Goal: Transaction & Acquisition: Book appointment/travel/reservation

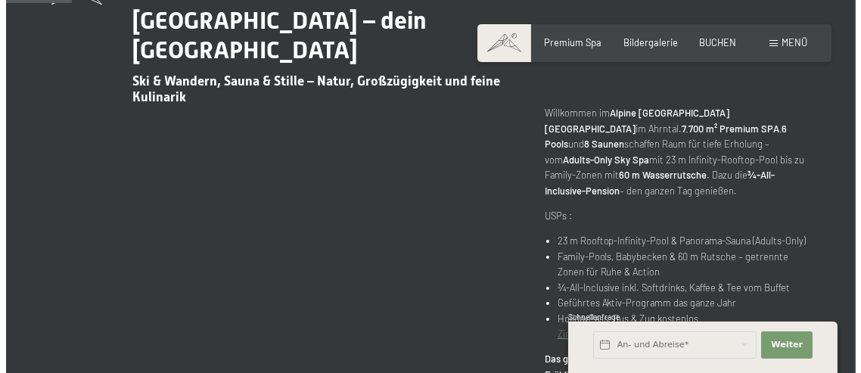
scroll to position [530, 0]
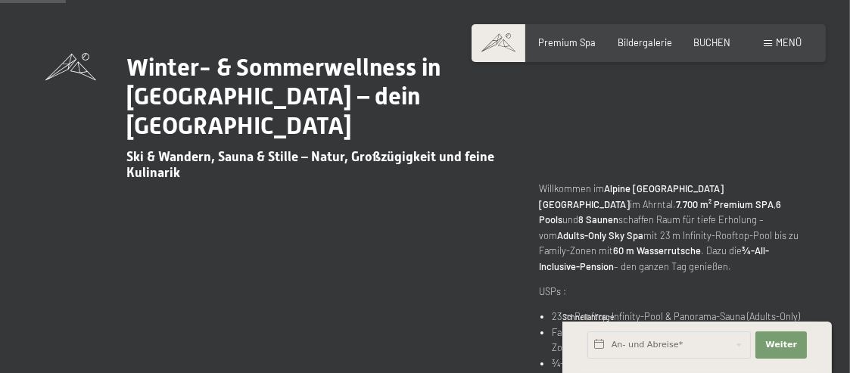
click at [787, 43] on span "Menü" at bounding box center [788, 42] width 26 height 12
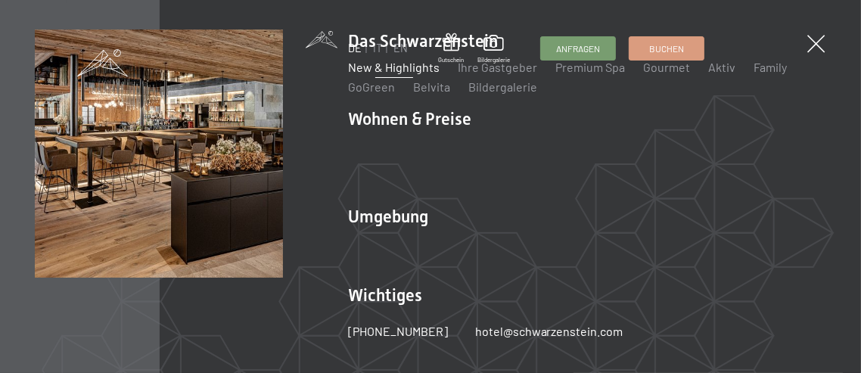
click at [395, 64] on link "New & Highlights" at bounding box center [394, 67] width 92 height 14
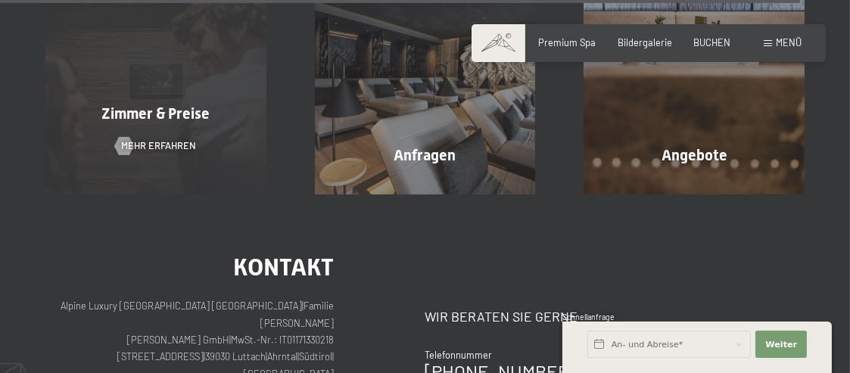
scroll to position [4615, 0]
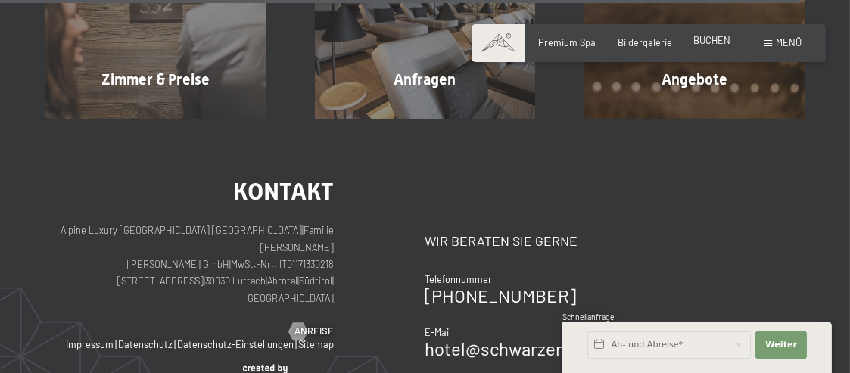
click at [707, 42] on span "BUCHEN" at bounding box center [711, 40] width 37 height 12
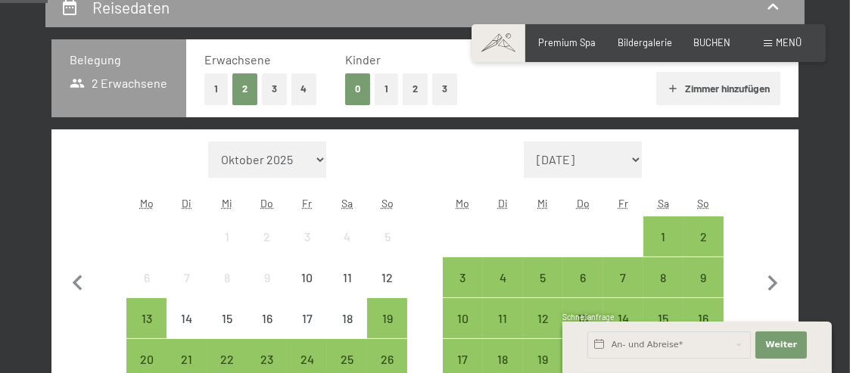
scroll to position [378, 0]
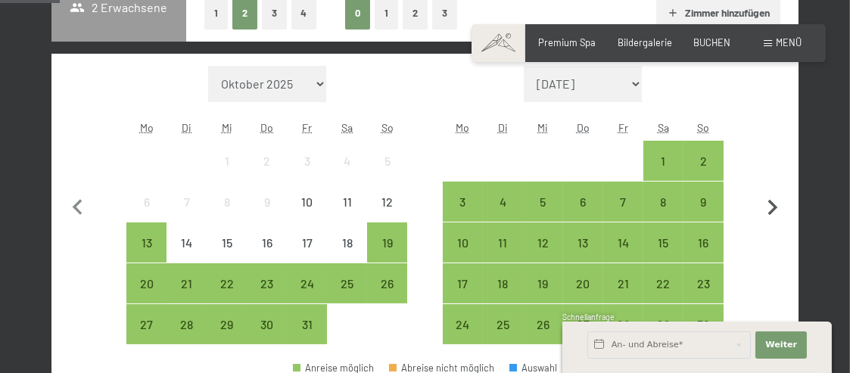
click at [775, 208] on icon "button" at bounding box center [773, 208] width 10 height 16
select select "2025-11-01"
select select "2025-12-01"
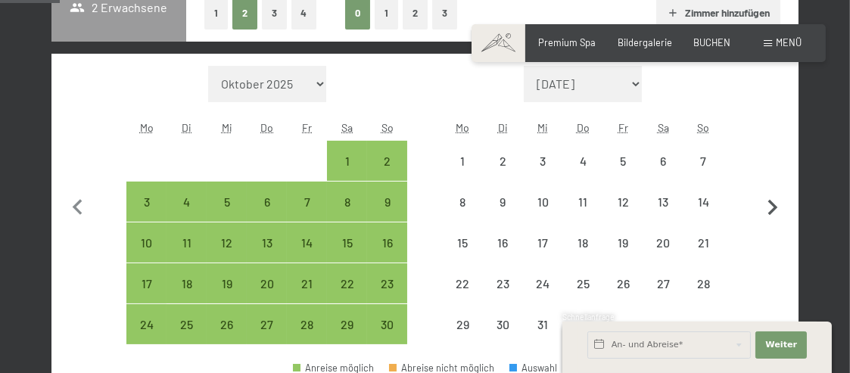
click at [774, 208] on icon "button" at bounding box center [773, 208] width 10 height 16
select select "2025-12-01"
select select "2026-01-01"
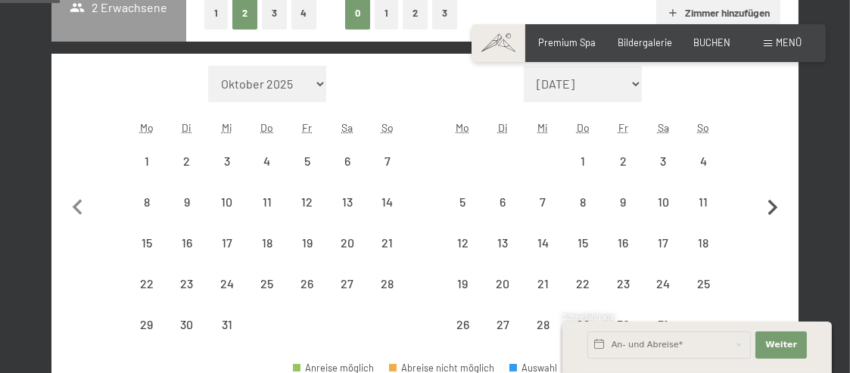
click at [773, 208] on icon "button" at bounding box center [773, 208] width 10 height 16
select select "2026-01-01"
select select "2026-02-01"
click at [772, 208] on icon "button" at bounding box center [773, 208] width 10 height 16
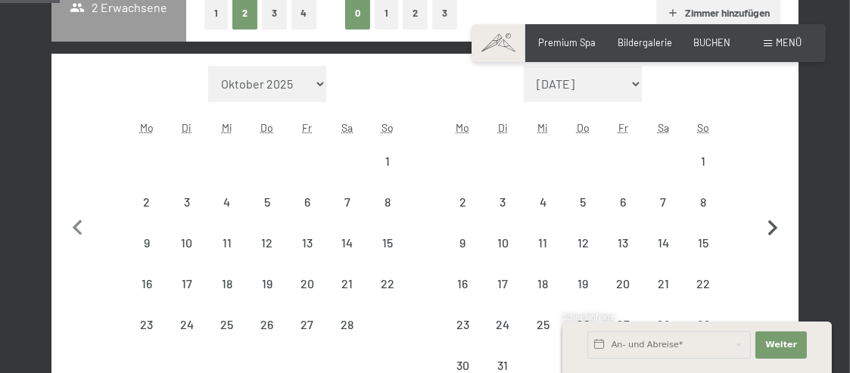
click at [772, 208] on button "button" at bounding box center [773, 226] width 32 height 321
select select "2026-03-01"
select select "2026-04-01"
select select "2026-03-01"
select select "2026-04-01"
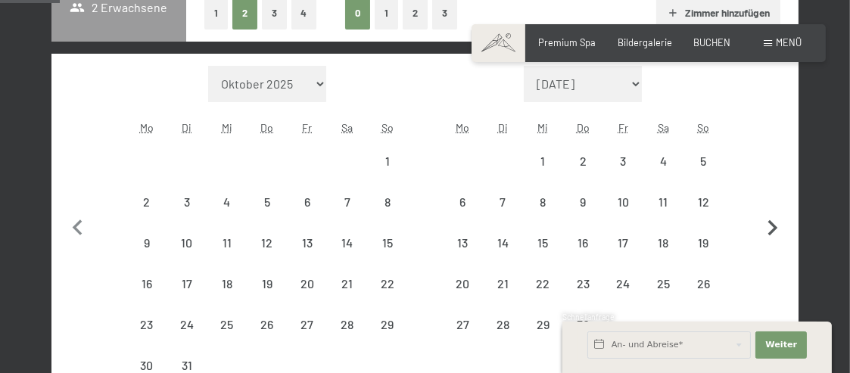
click at [772, 208] on button "button" at bounding box center [773, 226] width 32 height 321
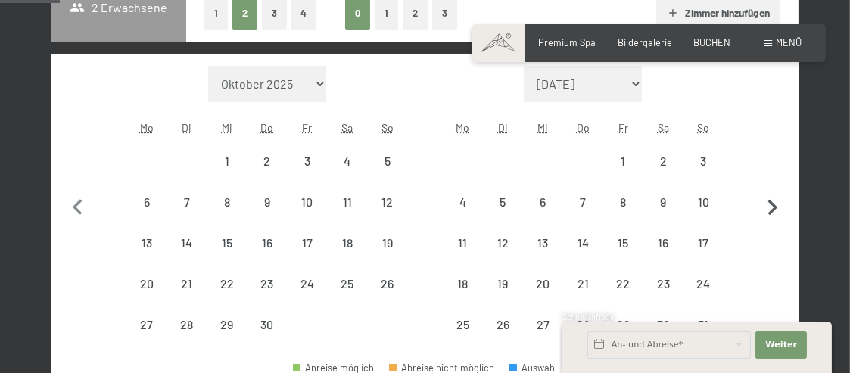
select select "2026-04-01"
select select "2026-05-01"
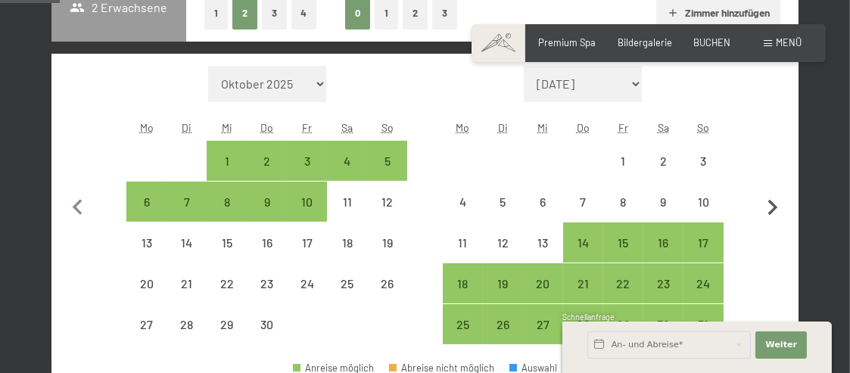
click at [772, 208] on icon "button" at bounding box center [773, 208] width 10 height 16
select select "2026-05-01"
select select "2026-06-01"
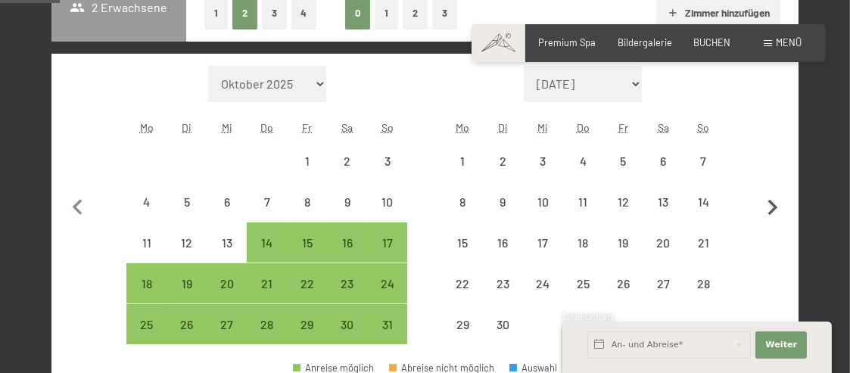
select select "2026-05-01"
select select "2026-06-01"
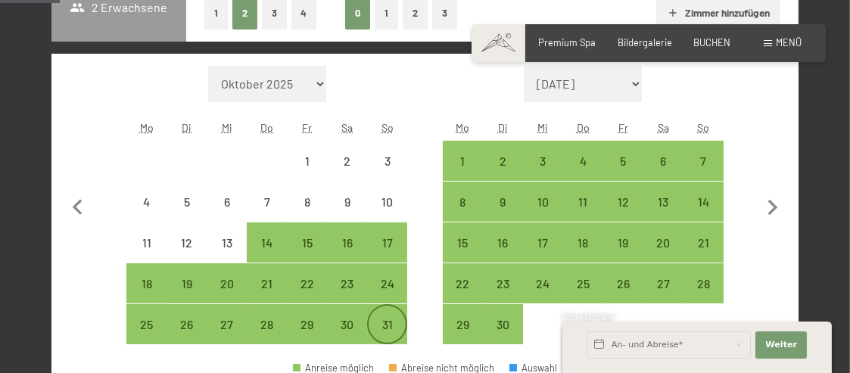
click at [393, 325] on div "31" at bounding box center [386, 337] width 37 height 37
select select "2026-05-01"
select select "2026-06-01"
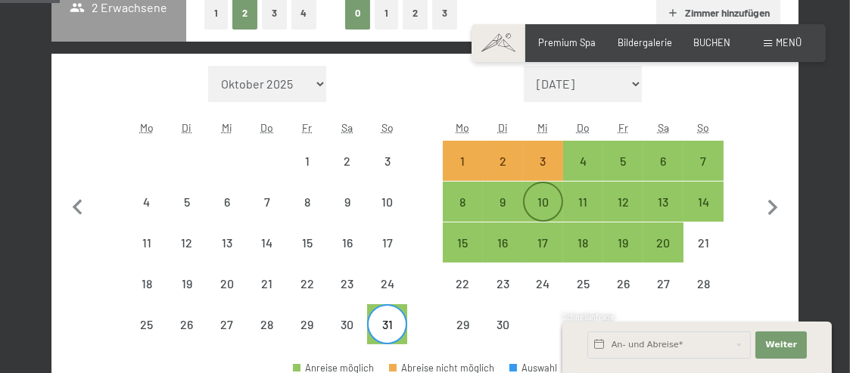
click at [541, 196] on div "10" at bounding box center [542, 214] width 37 height 37
select select "2026-05-01"
select select "2026-06-01"
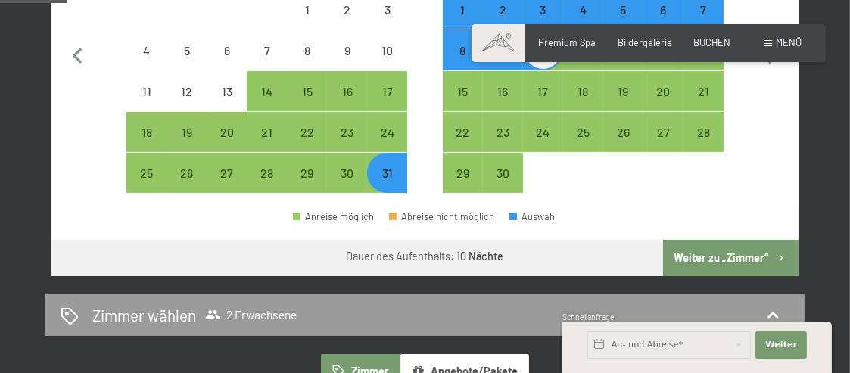
click at [714, 265] on button "Weiter zu „Zimmer“" at bounding box center [730, 258] width 135 height 36
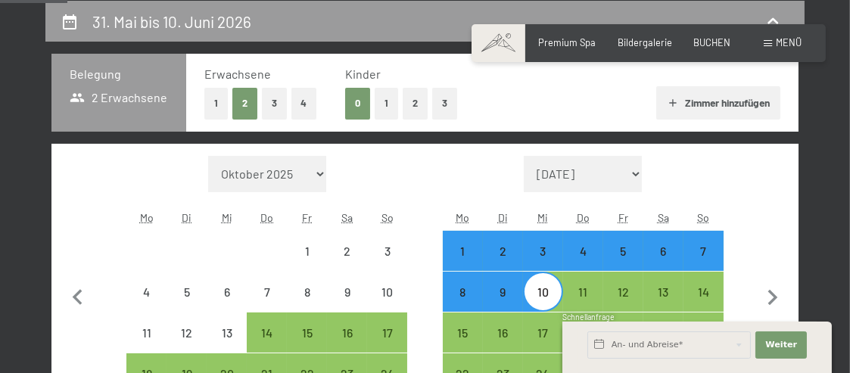
select select "2026-05-01"
select select "2026-06-01"
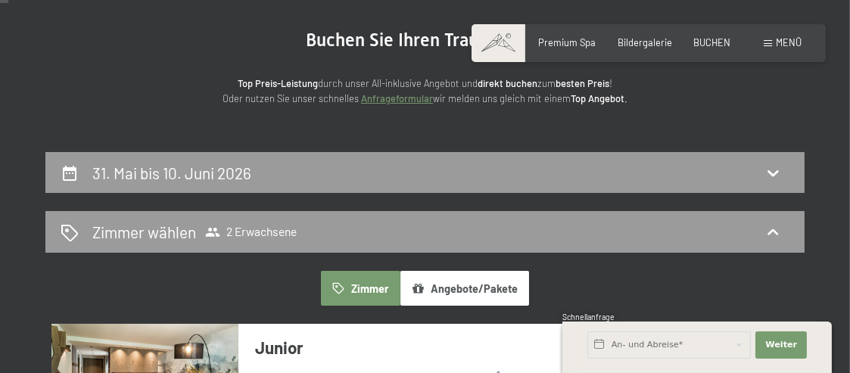
scroll to position [61, 0]
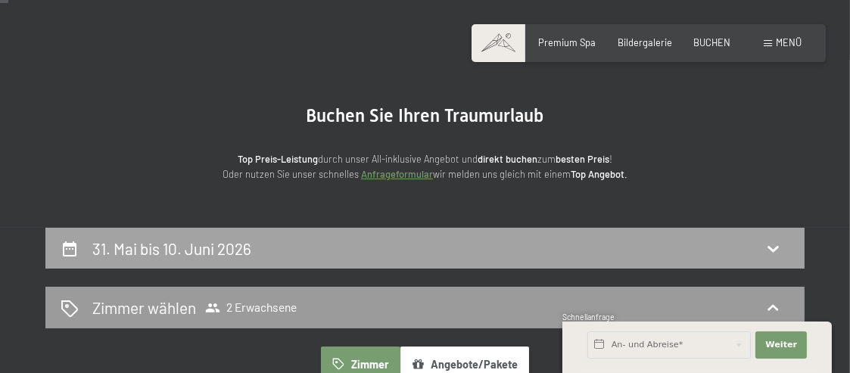
click at [457, 247] on div "31. Mai bis 10. Juni 2026" at bounding box center [425, 249] width 729 height 22
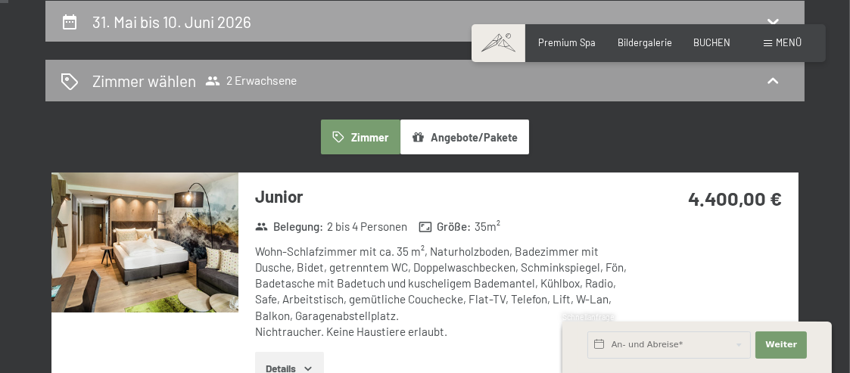
select select "2026-05-01"
select select "2026-06-01"
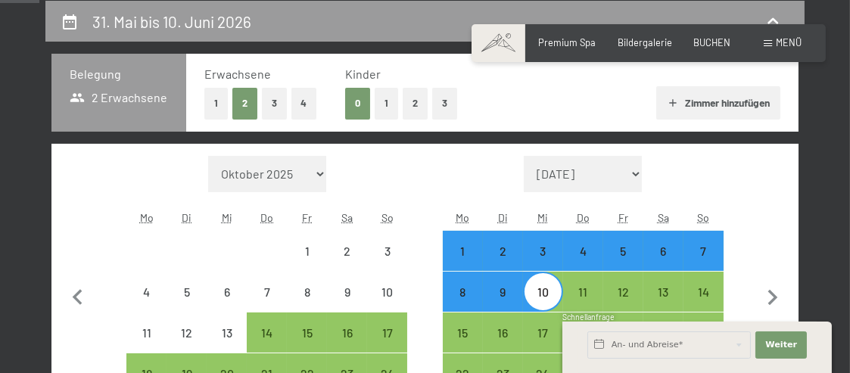
scroll to position [364, 0]
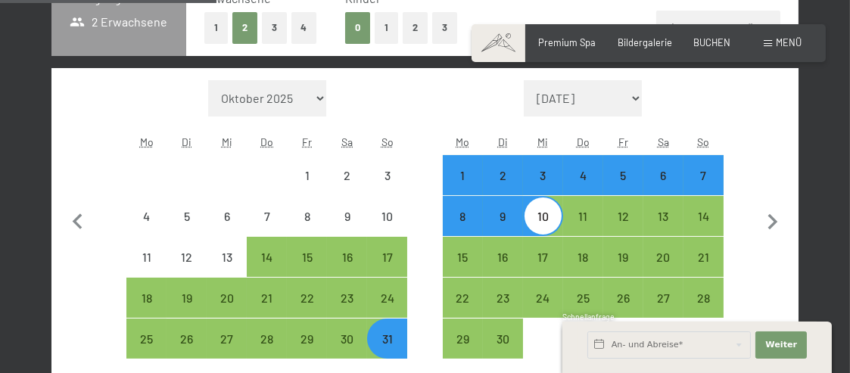
click at [708, 177] on div "7" at bounding box center [703, 187] width 37 height 37
select select "2026-05-01"
select select "2026-06-01"
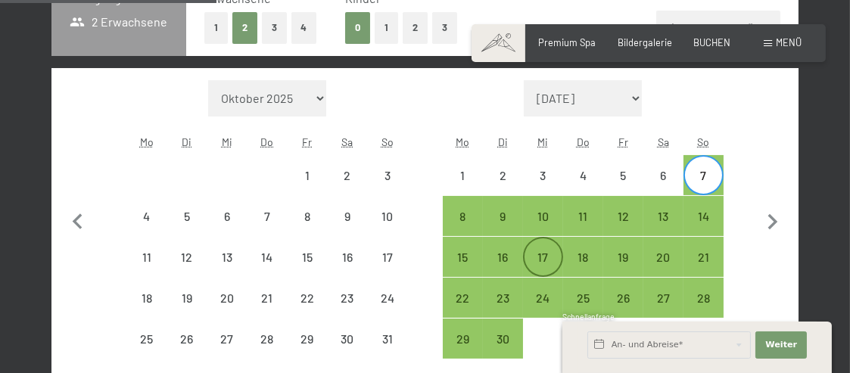
click at [546, 253] on div "17" at bounding box center [542, 269] width 37 height 37
select select "2026-05-01"
select select "2026-06-01"
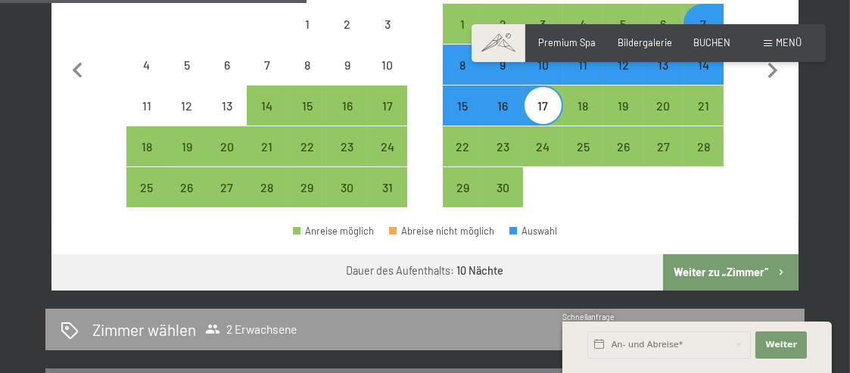
click at [697, 269] on button "Weiter zu „Zimmer“" at bounding box center [730, 272] width 135 height 36
select select "2026-05-01"
select select "2026-06-01"
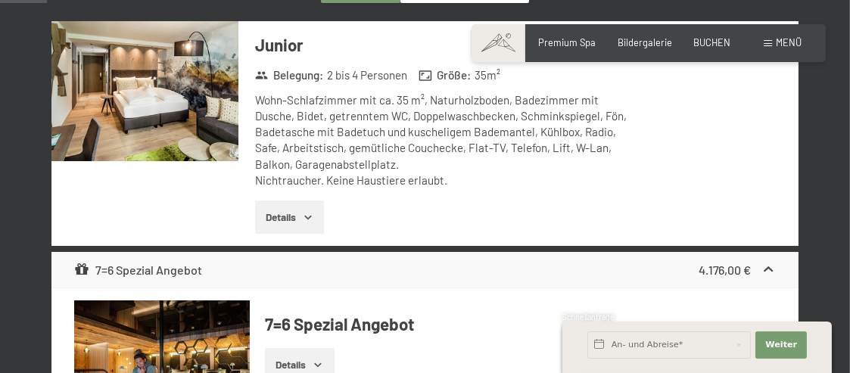
scroll to position [137, 0]
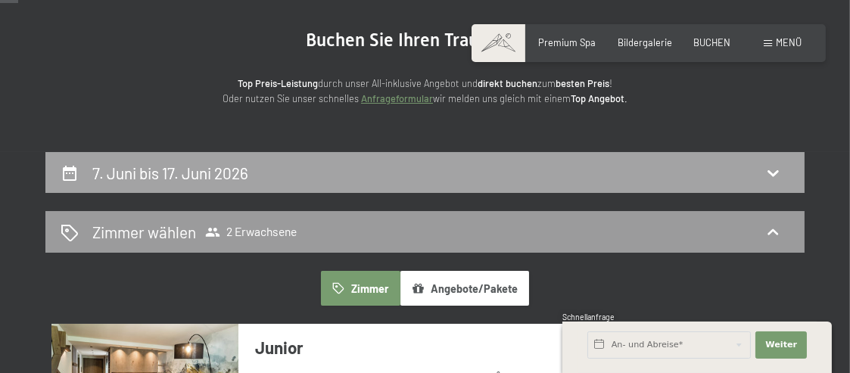
click at [383, 169] on div "7. Juni bis 17. Juni 2026" at bounding box center [425, 173] width 729 height 22
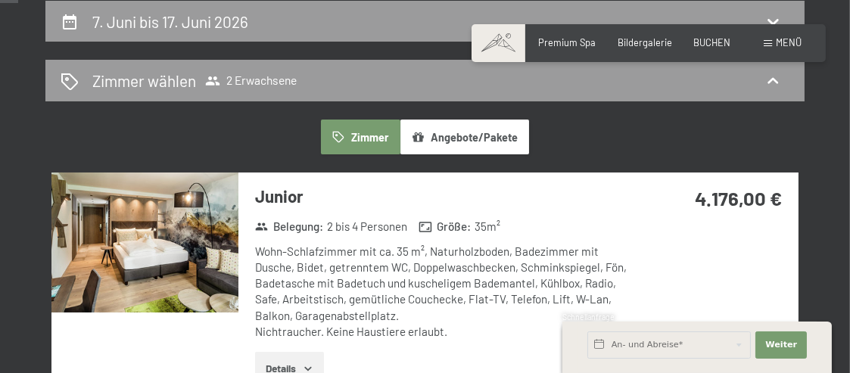
select select "2026-05-01"
select select "2026-06-01"
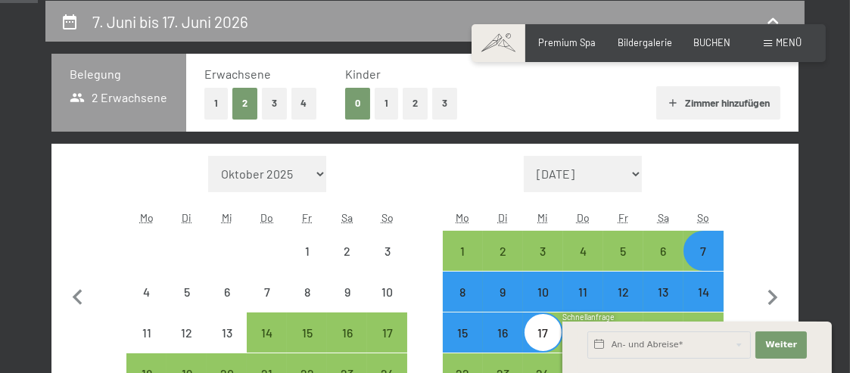
scroll to position [364, 0]
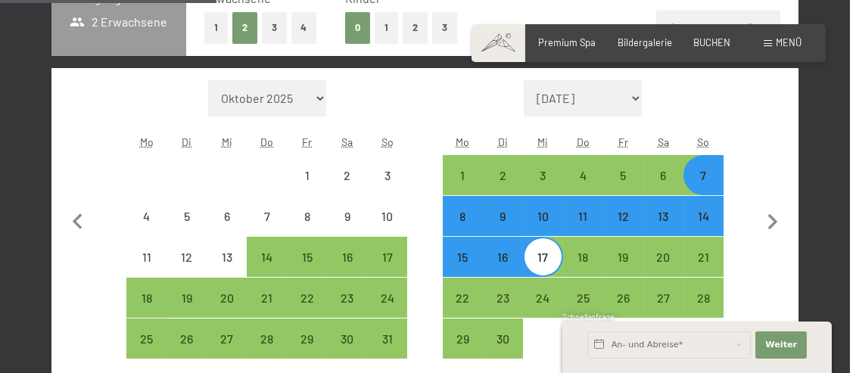
click at [710, 222] on div "14" at bounding box center [703, 228] width 37 height 37
select select "2026-05-01"
select select "2026-06-01"
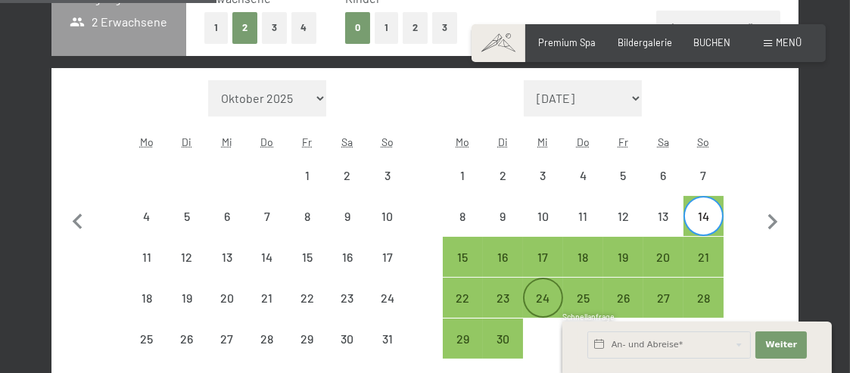
click at [548, 292] on div "24" at bounding box center [542, 310] width 37 height 37
select select "2026-05-01"
select select "2026-06-01"
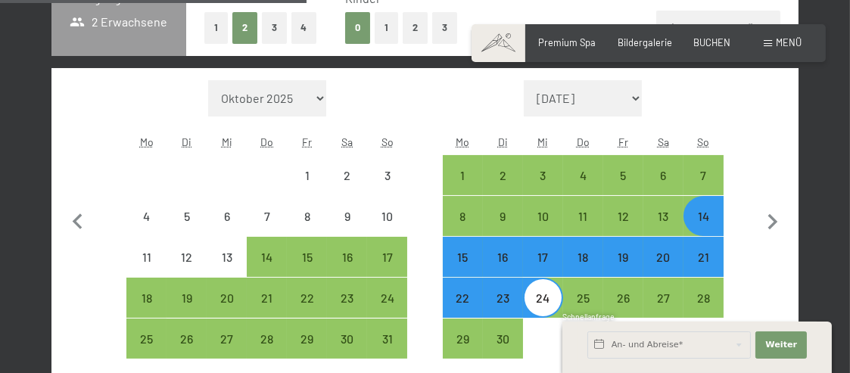
scroll to position [515, 0]
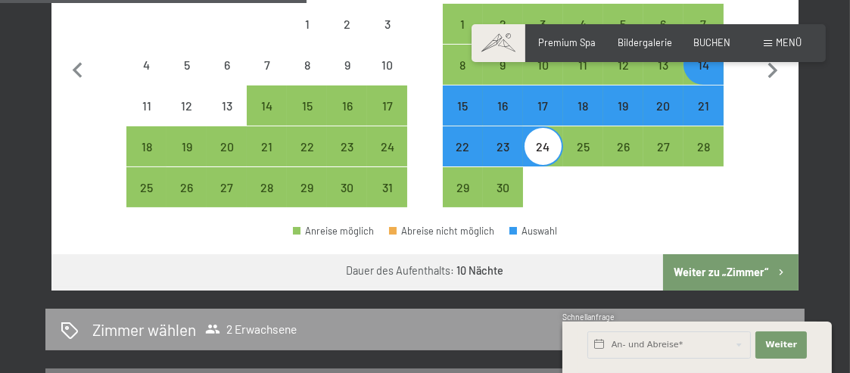
click at [731, 274] on button "Weiter zu „Zimmer“" at bounding box center [730, 272] width 135 height 36
select select "2026-05-01"
select select "2026-06-01"
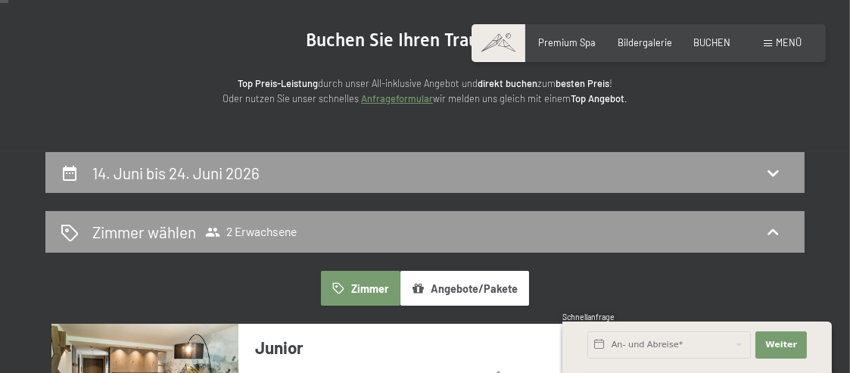
scroll to position [61, 0]
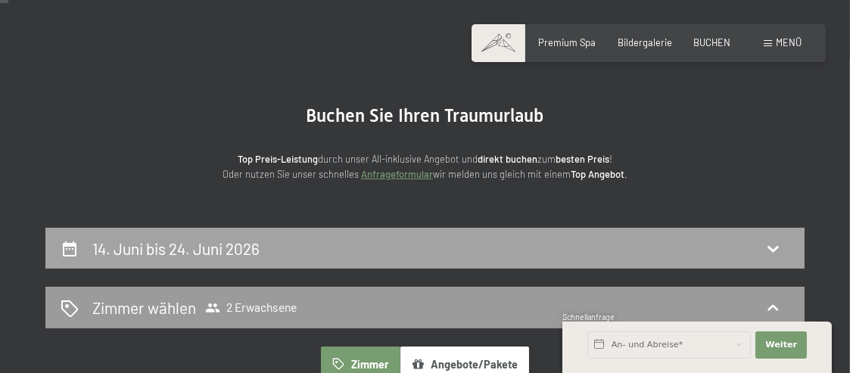
click at [266, 244] on div "14. Juni bis 24. Juni 2026" at bounding box center [178, 249] width 173 height 22
select select "2026-05-01"
select select "2026-06-01"
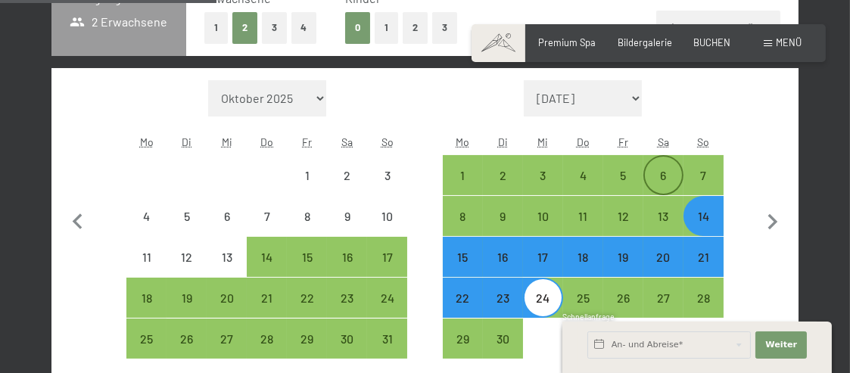
scroll to position [440, 0]
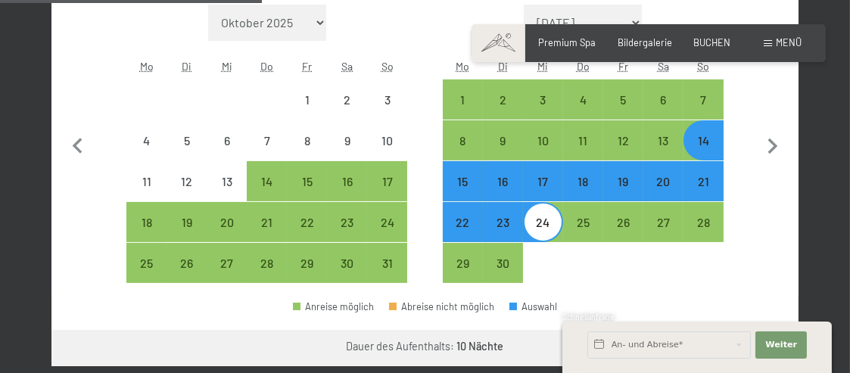
click at [706, 187] on div "21" at bounding box center [703, 194] width 37 height 37
select select "2026-05-01"
select select "2026-06-01"
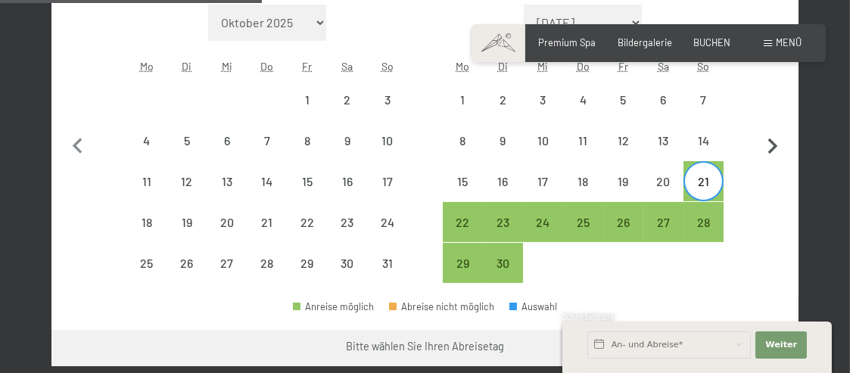
click at [775, 147] on icon "button" at bounding box center [773, 146] width 10 height 16
select select "2026-06-01"
select select "2026-07-01"
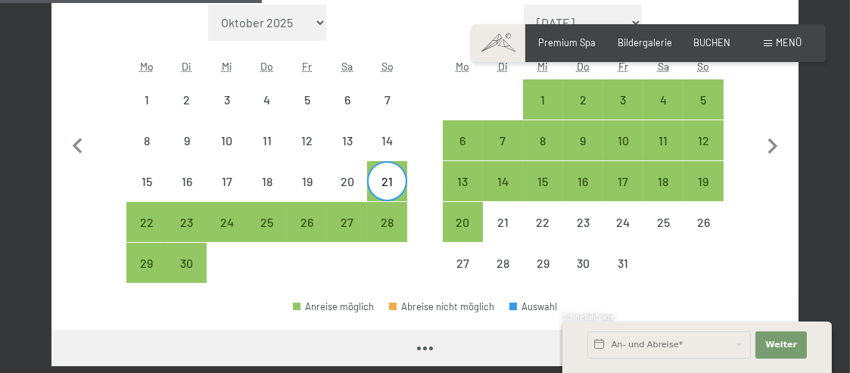
select select "2026-06-01"
select select "2026-07-01"
click at [555, 105] on div "1" at bounding box center [542, 112] width 37 height 37
select select "2026-06-01"
select select "2026-07-01"
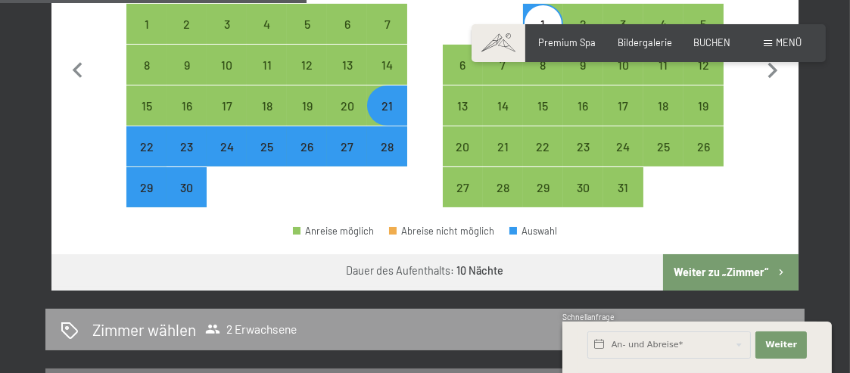
click at [723, 273] on button "Weiter zu „Zimmer“" at bounding box center [730, 272] width 135 height 36
select select "2026-06-01"
select select "2026-07-01"
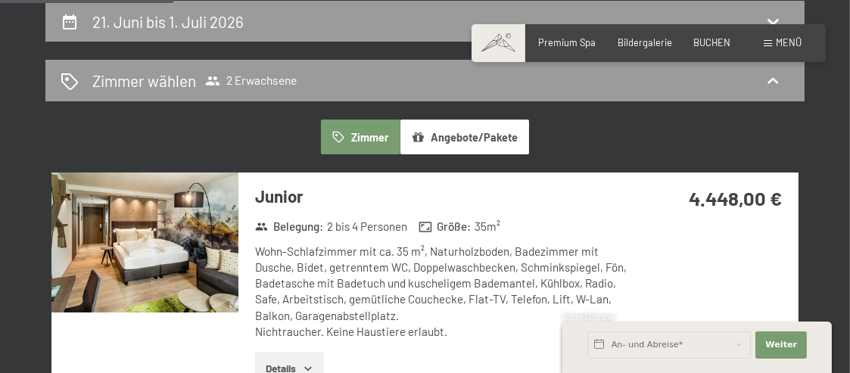
scroll to position [364, 0]
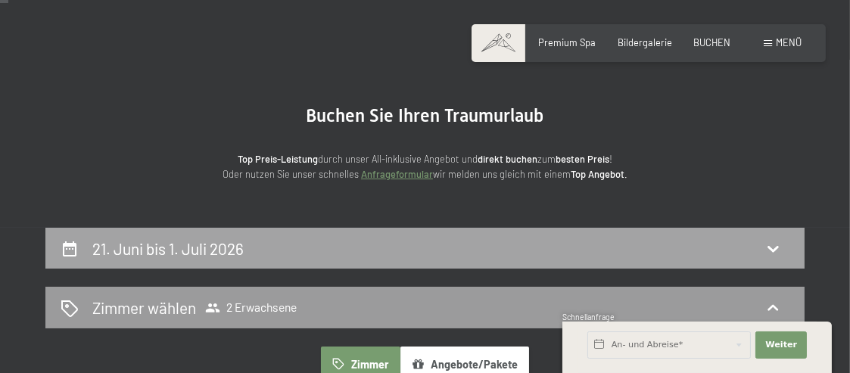
click at [596, 247] on div "21. Juni bis 1. Juli 2026" at bounding box center [425, 249] width 729 height 22
select select "2026-06-01"
select select "2026-07-01"
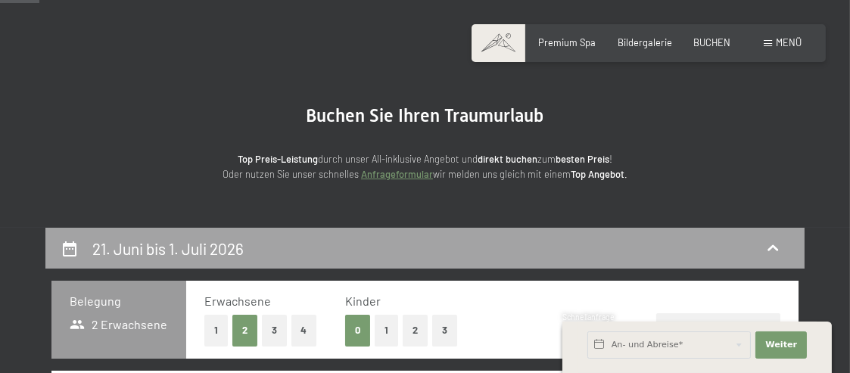
scroll to position [288, 0]
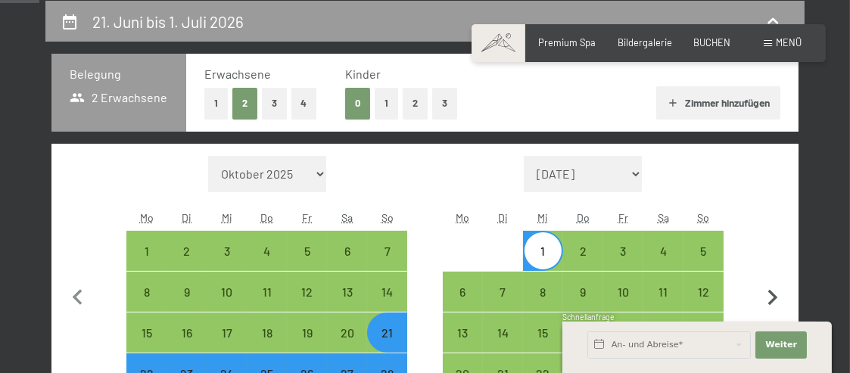
click at [769, 295] on icon "button" at bounding box center [773, 298] width 32 height 32
select select "2026-07-01"
select select "2026-08-01"
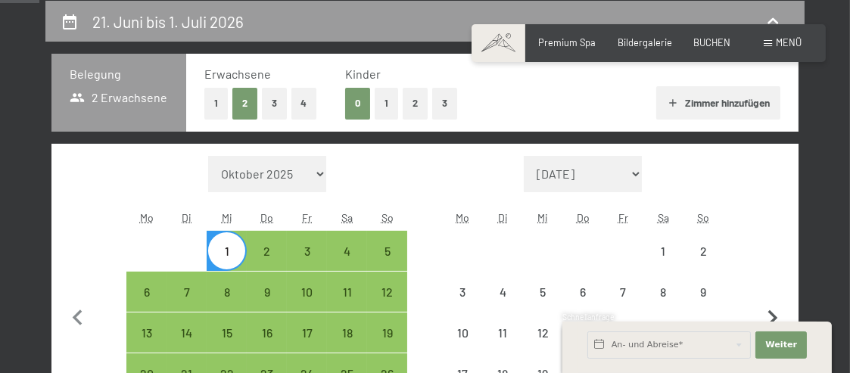
click at [769, 295] on button "button" at bounding box center [773, 316] width 32 height 321
select select "2026-08-01"
select select "2026-09-01"
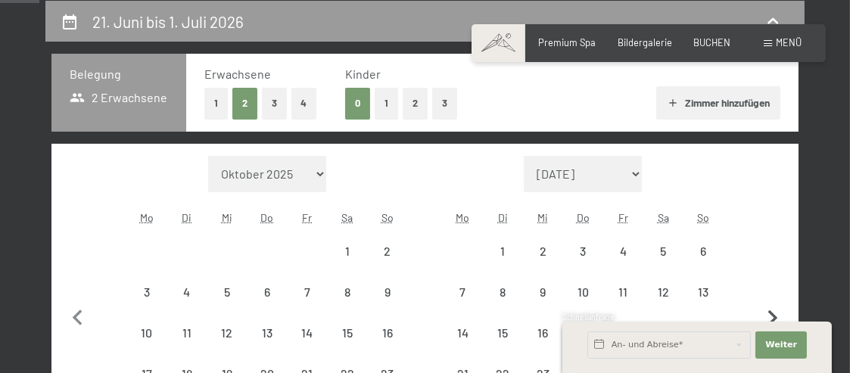
select select "2026-08-01"
select select "2026-09-01"
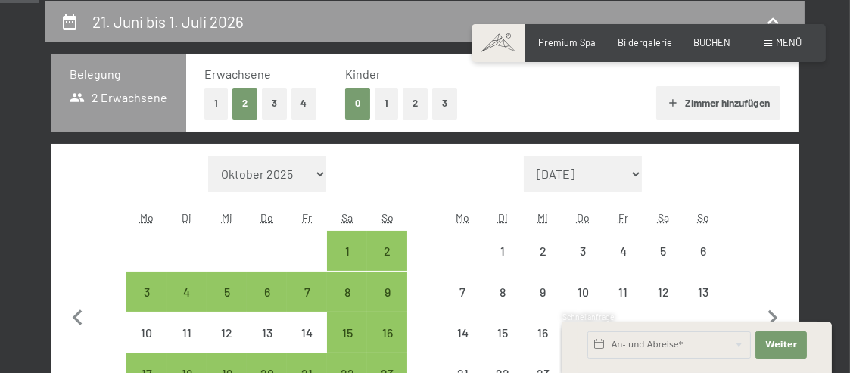
scroll to position [364, 0]
select select "2026-08-01"
select select "2026-09-01"
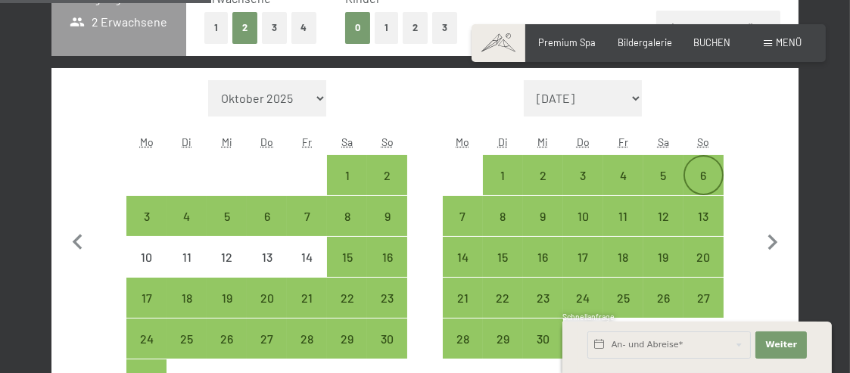
click at [704, 169] on div "6" at bounding box center [703, 187] width 37 height 37
select select "2026-08-01"
select select "2026-09-01"
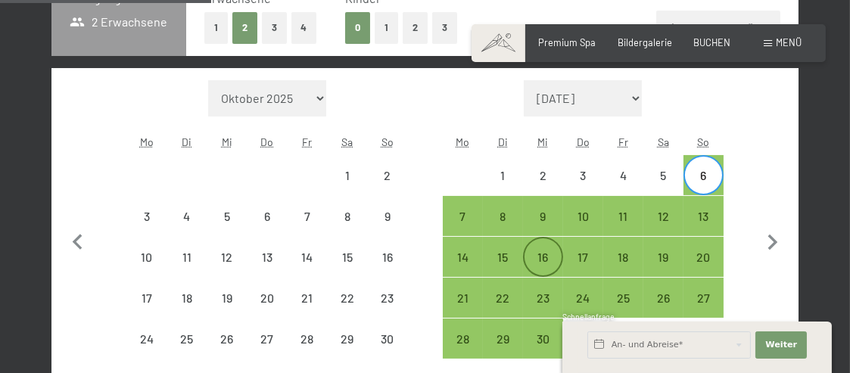
click at [543, 251] on div "16" at bounding box center [542, 269] width 37 height 37
select select "2026-08-01"
select select "2026-09-01"
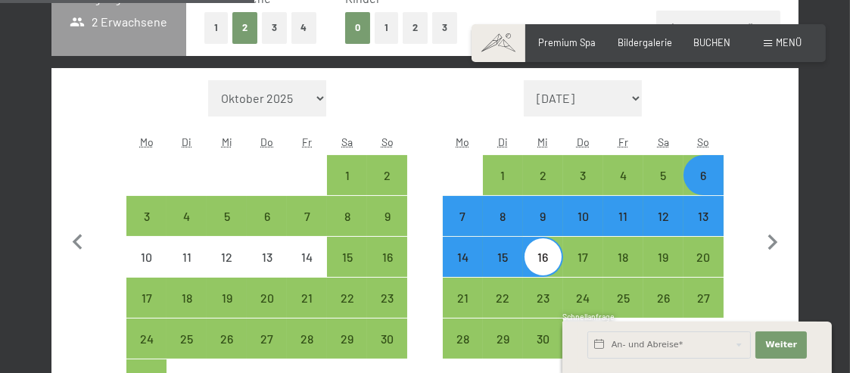
scroll to position [515, 0]
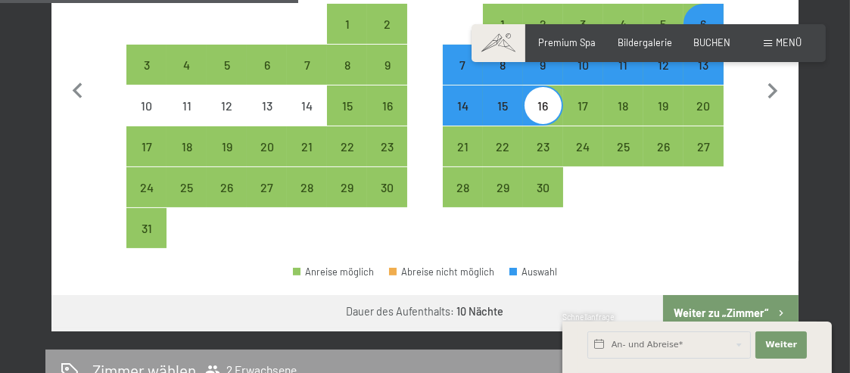
click at [709, 307] on button "Weiter zu „Zimmer“" at bounding box center [730, 313] width 135 height 36
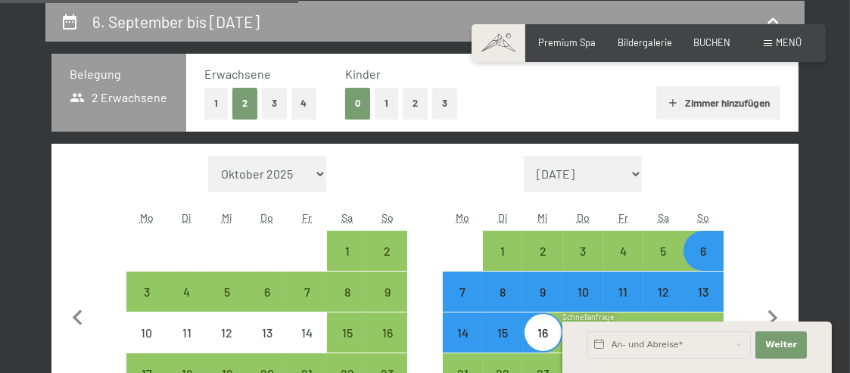
select select "2026-08-01"
select select "2026-09-01"
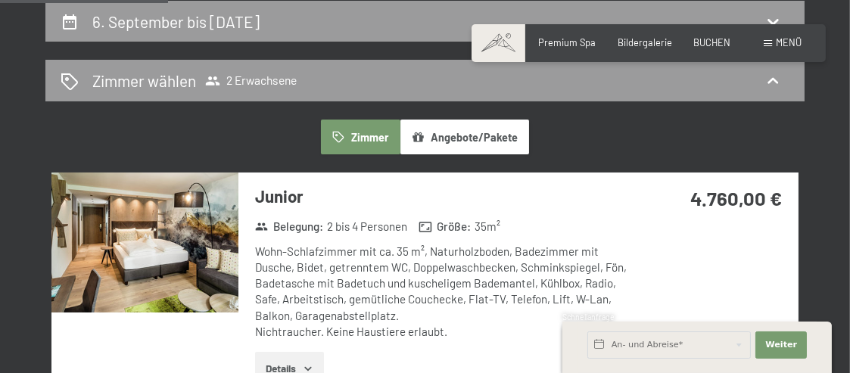
scroll to position [213, 0]
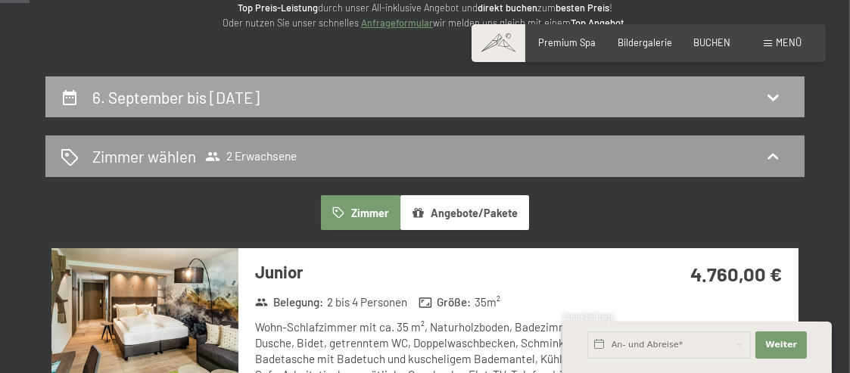
click at [427, 104] on div "6. September bis 16. September 2026" at bounding box center [425, 97] width 729 height 22
select select "2026-08-01"
select select "2026-09-01"
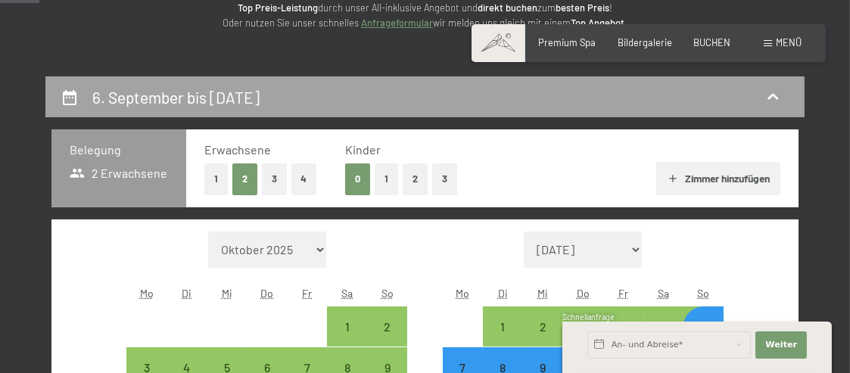
scroll to position [288, 0]
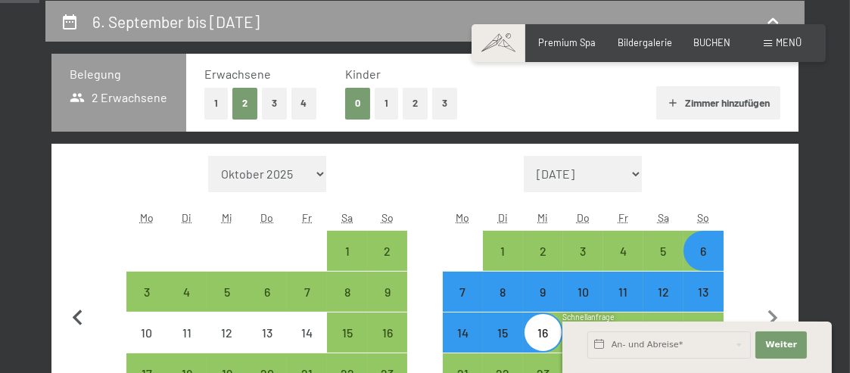
click at [81, 316] on icon "button" at bounding box center [78, 319] width 32 height 32
select select "2026-07-01"
select select "2026-08-01"
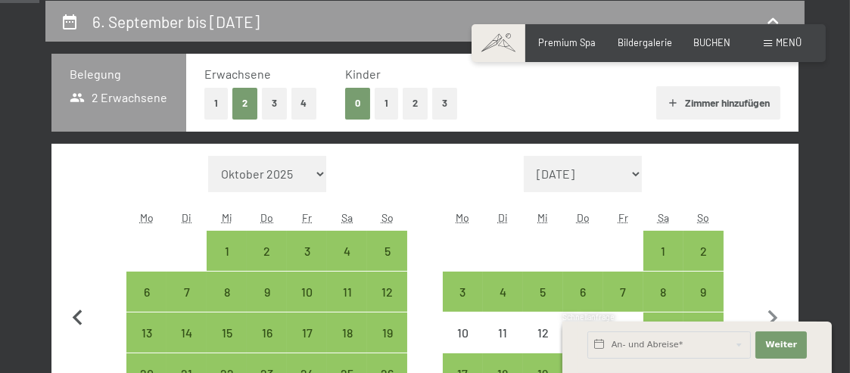
click at [80, 312] on icon "button" at bounding box center [78, 319] width 32 height 32
select select "2026-06-01"
select select "2026-07-01"
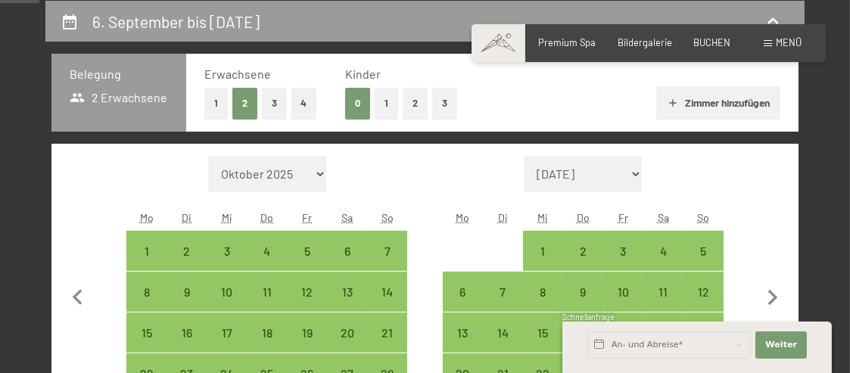
click at [378, 249] on span "Einwilligung Marketing*" at bounding box center [340, 253] width 125 height 15
click at [271, 249] on input "Einwilligung Marketing*" at bounding box center [263, 253] width 15 height 15
checkbox input "false"
drag, startPoint x: 396, startPoint y: 248, endPoint x: 349, endPoint y: 263, distance: 49.3
click at [396, 247] on div "7" at bounding box center [386, 263] width 37 height 37
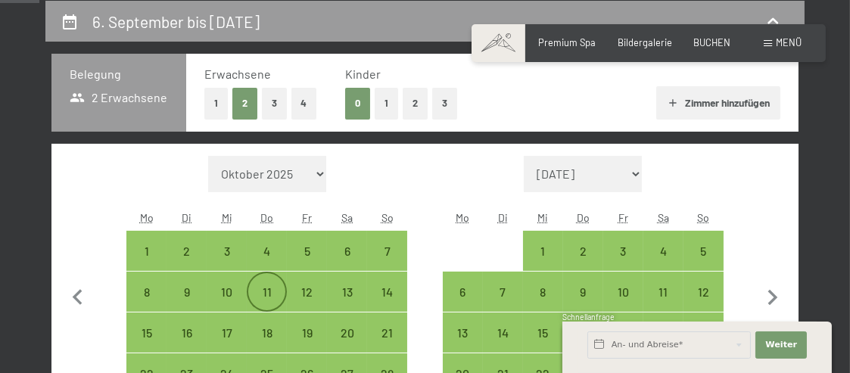
select select "2026-06-01"
select select "2026-07-01"
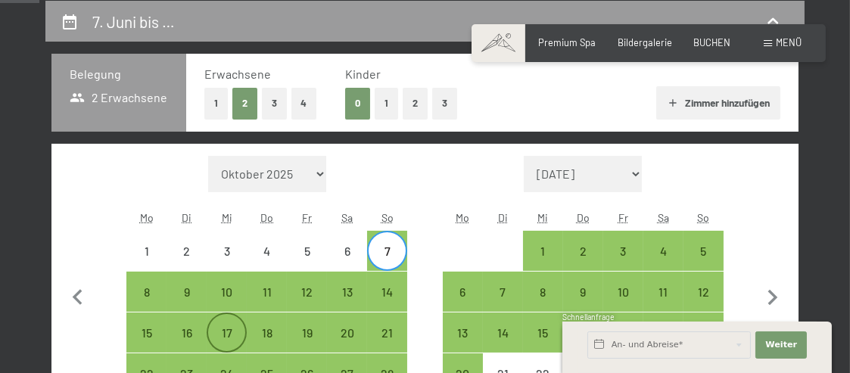
click at [228, 330] on div "17" at bounding box center [226, 345] width 37 height 37
select select "2026-06-01"
select select "2026-07-01"
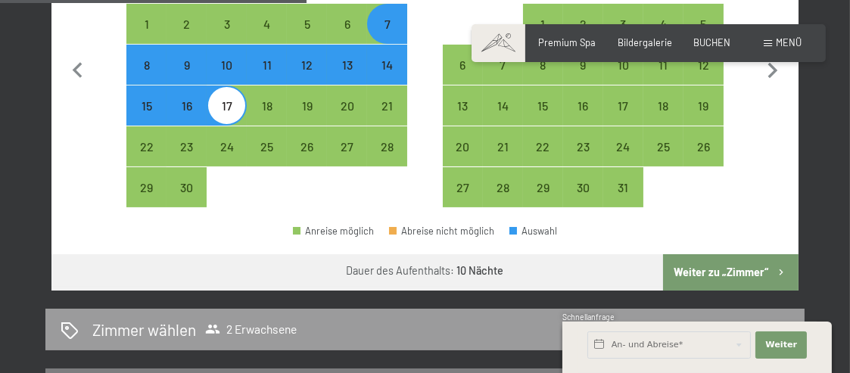
click at [720, 273] on button "Weiter zu „Zimmer“" at bounding box center [730, 272] width 135 height 36
select select "2026-06-01"
select select "2026-07-01"
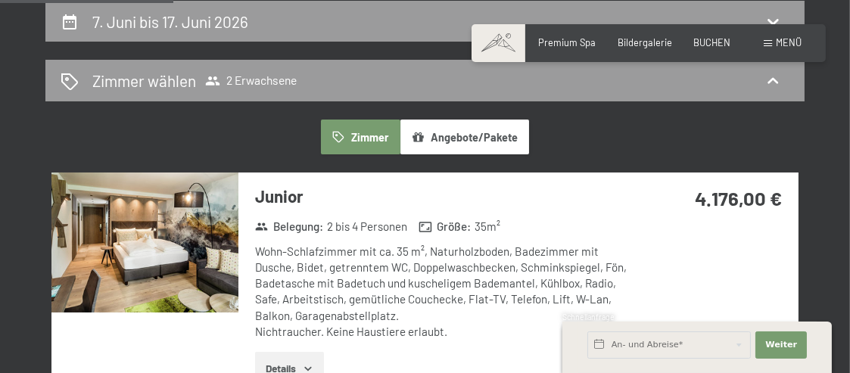
click at [469, 137] on button "Angebote/Pakete" at bounding box center [464, 137] width 129 height 35
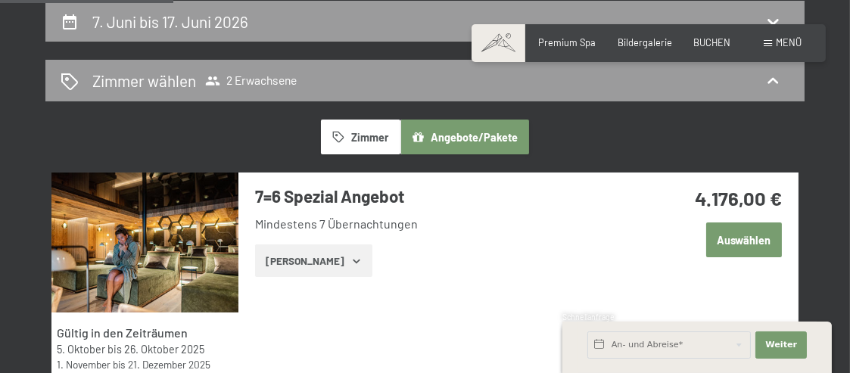
scroll to position [364, 0]
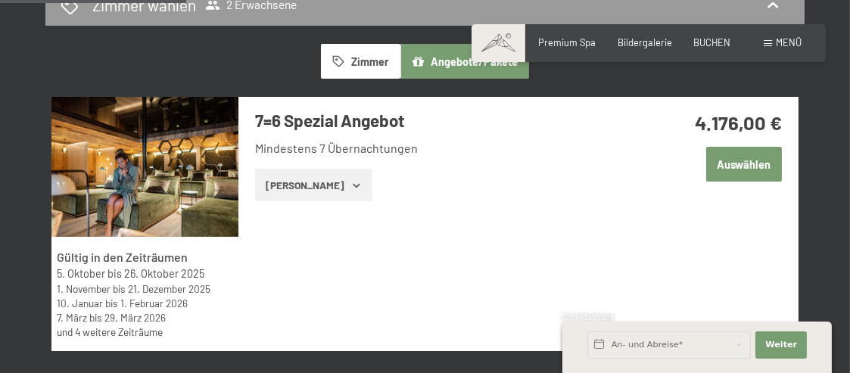
click at [350, 185] on icon "button" at bounding box center [356, 185] width 12 height 12
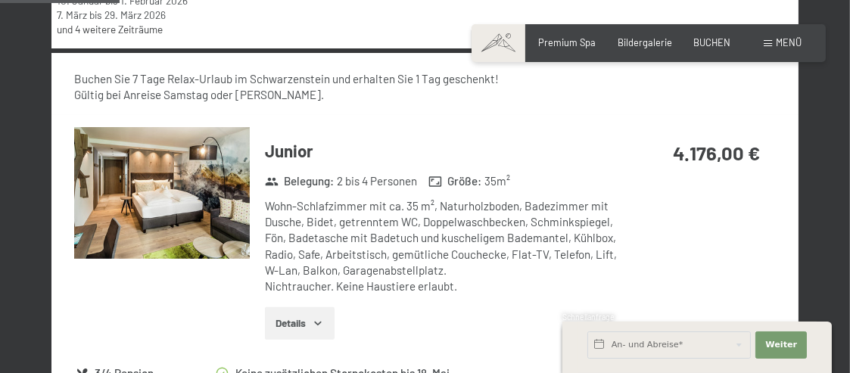
scroll to position [742, 0]
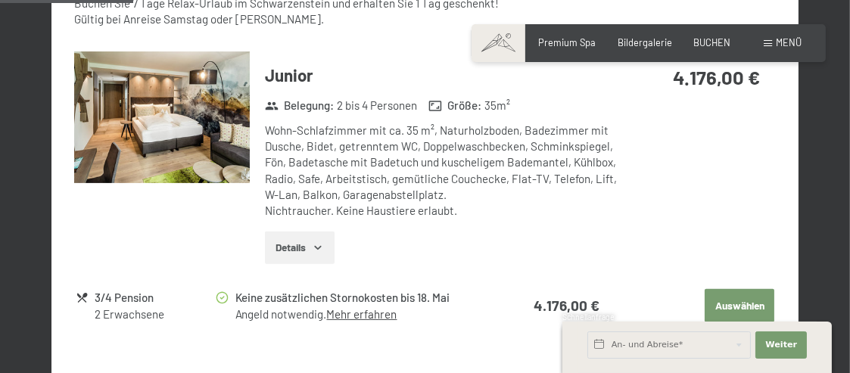
click at [315, 250] on span "Einwilligung Marketing*" at bounding box center [340, 253] width 125 height 15
click at [271, 250] on input "Einwilligung Marketing*" at bounding box center [263, 253] width 15 height 15
click at [321, 244] on icon "button" at bounding box center [318, 247] width 12 height 12
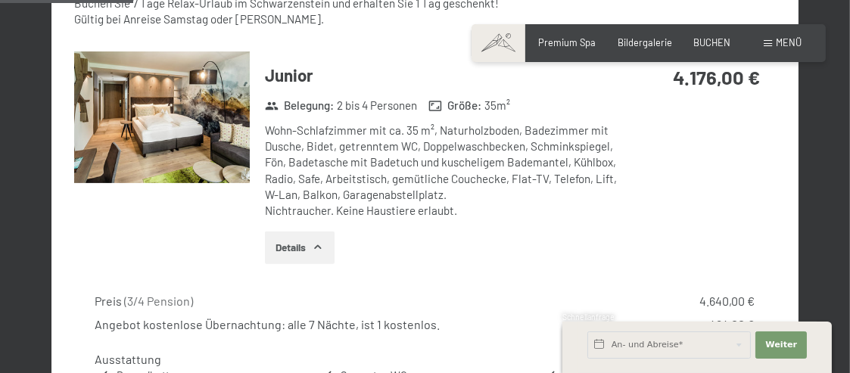
click at [324, 248] on span "Einwilligung Marketing*" at bounding box center [340, 253] width 125 height 15
click at [271, 248] on input "Einwilligung Marketing*" at bounding box center [263, 253] width 15 height 15
checkbox input "false"
click at [319, 243] on icon "button" at bounding box center [318, 247] width 12 height 12
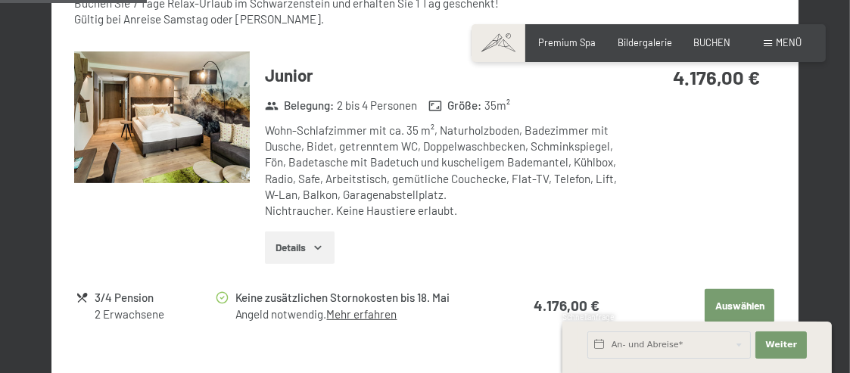
scroll to position [818, 0]
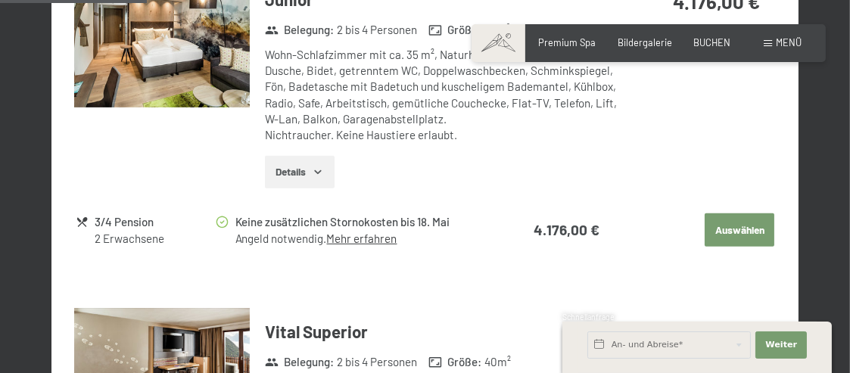
click at [320, 172] on icon "button" at bounding box center [318, 172] width 7 height 4
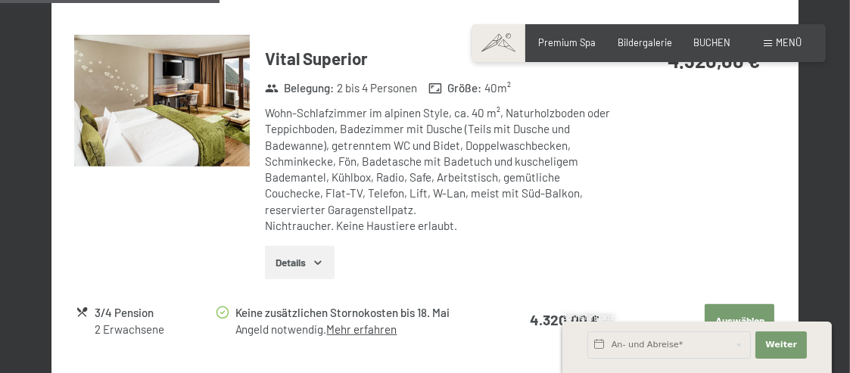
scroll to position [1347, 0]
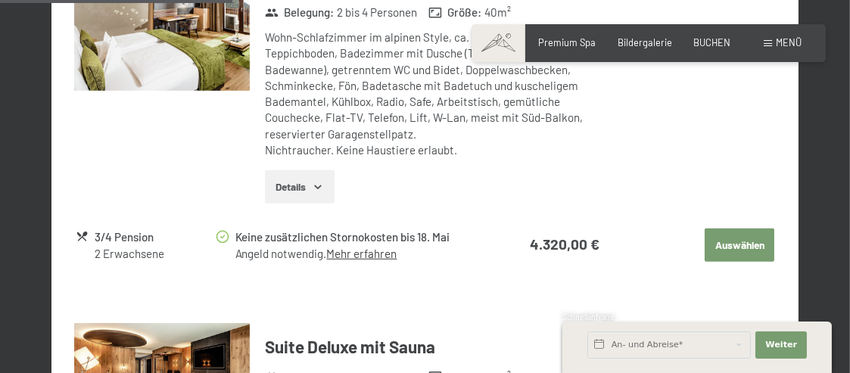
click at [320, 184] on icon "button" at bounding box center [318, 187] width 12 height 12
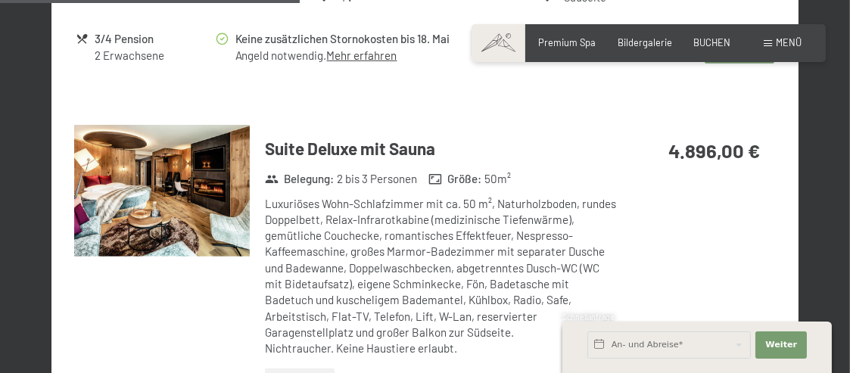
scroll to position [1801, 0]
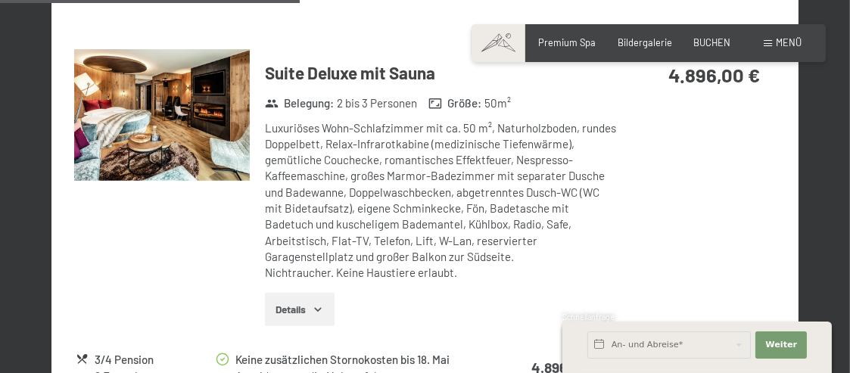
click at [225, 144] on img at bounding box center [162, 115] width 176 height 132
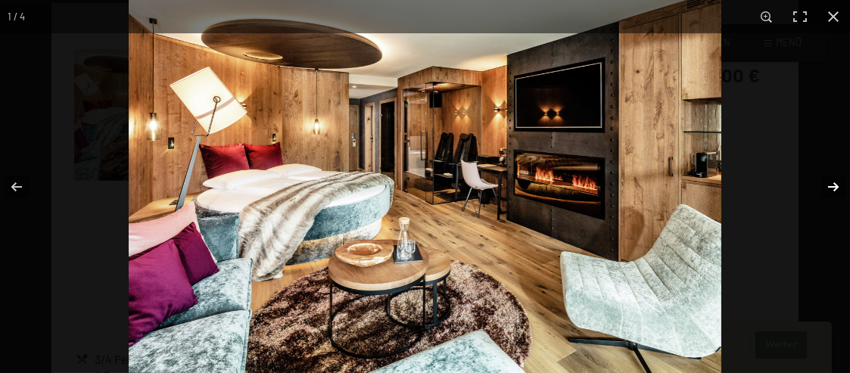
click at [832, 186] on button "button" at bounding box center [823, 187] width 53 height 76
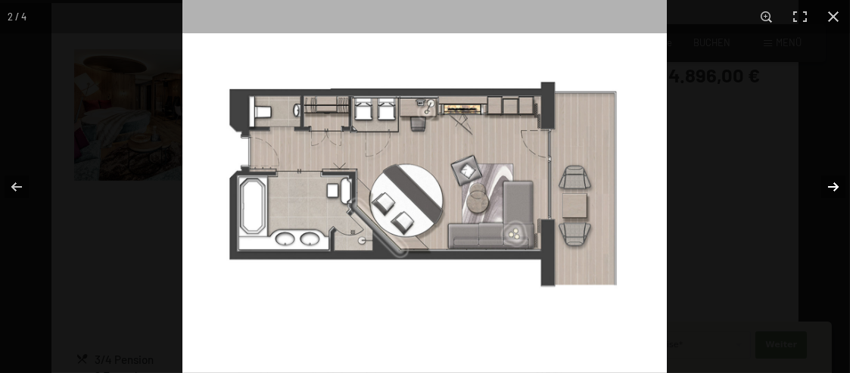
click at [832, 186] on button "button" at bounding box center [823, 187] width 53 height 76
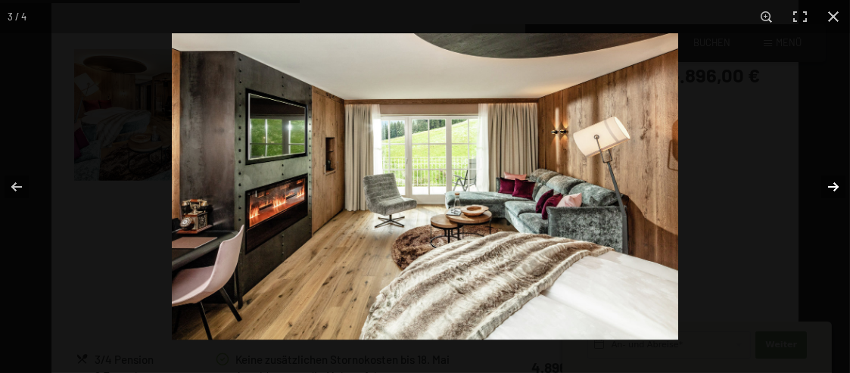
click at [832, 186] on button "button" at bounding box center [823, 187] width 53 height 76
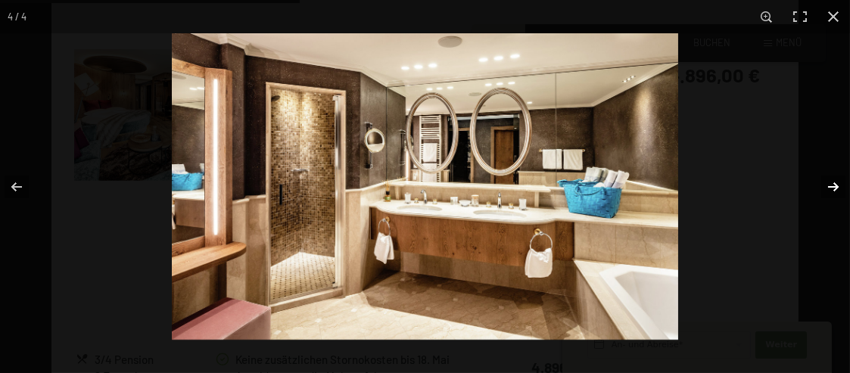
click at [832, 186] on button "button" at bounding box center [823, 187] width 53 height 76
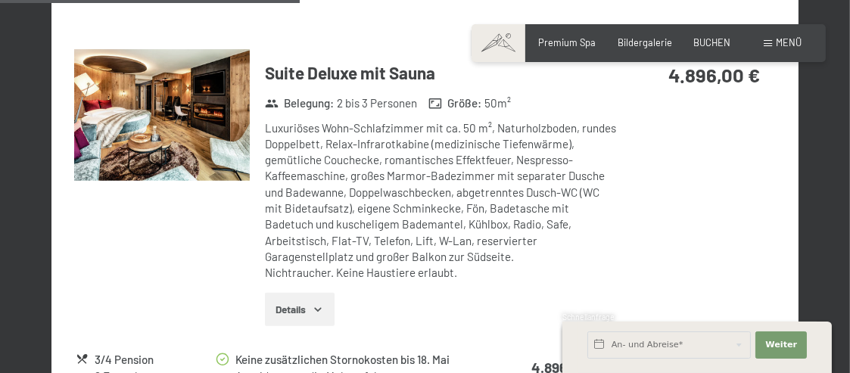
click at [0, 0] on button "button" at bounding box center [0, 0] width 0 height 0
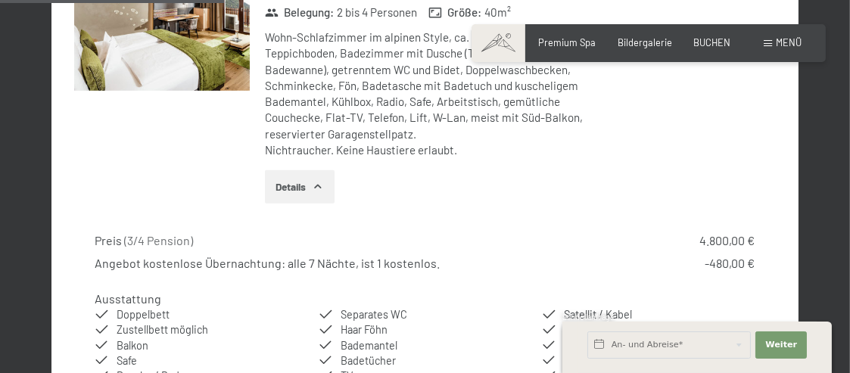
scroll to position [1272, 0]
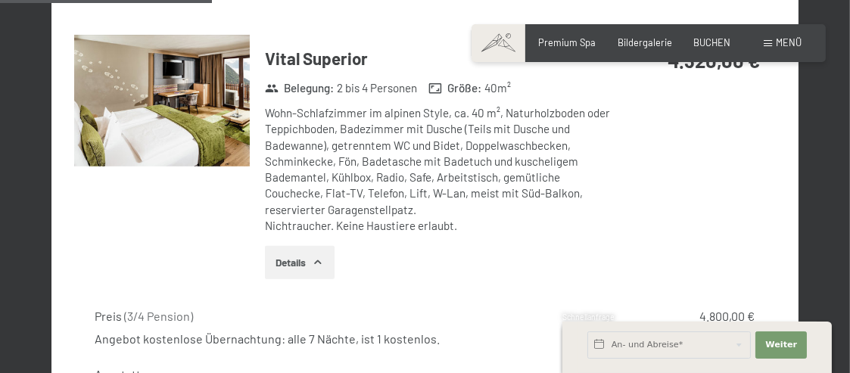
click at [238, 143] on img at bounding box center [162, 101] width 176 height 132
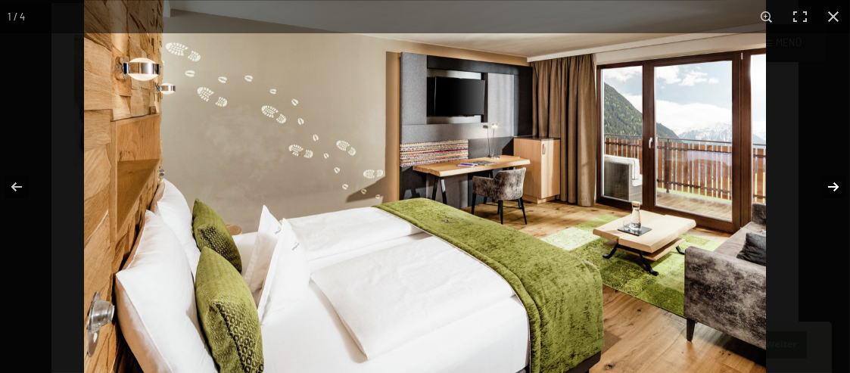
click at [833, 187] on button "button" at bounding box center [823, 187] width 53 height 76
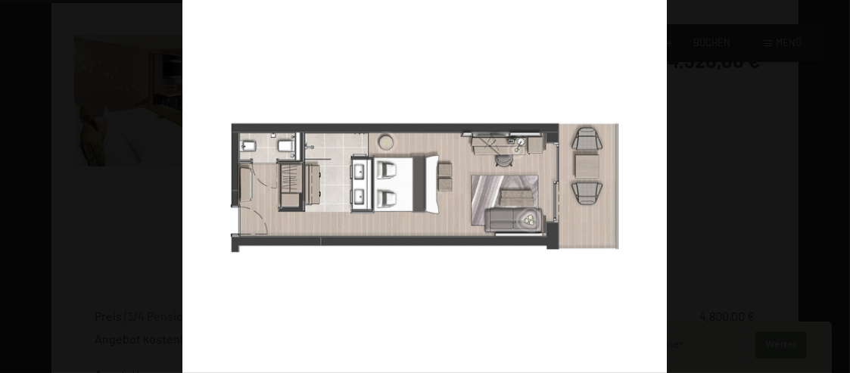
click at [833, 186] on button "button" at bounding box center [823, 187] width 53 height 76
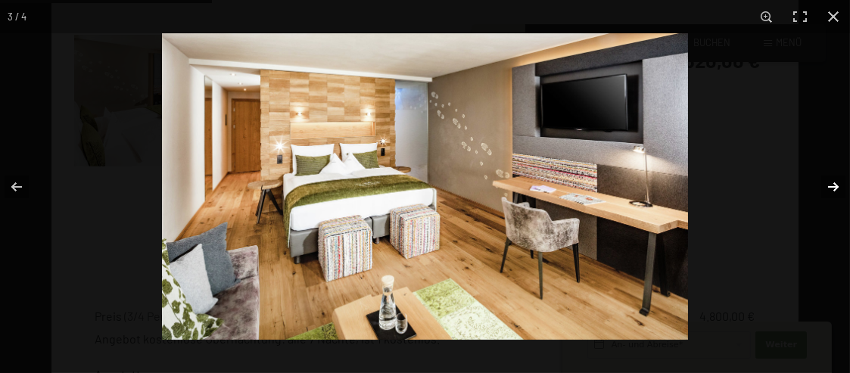
click at [834, 186] on button "button" at bounding box center [823, 187] width 53 height 76
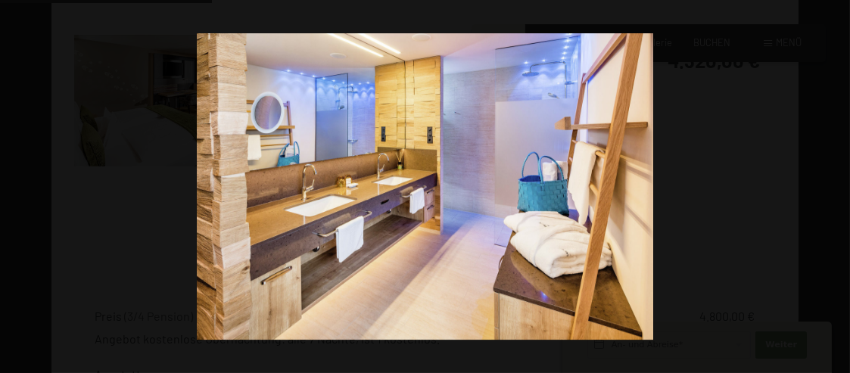
click at [834, 186] on button "button" at bounding box center [823, 187] width 53 height 76
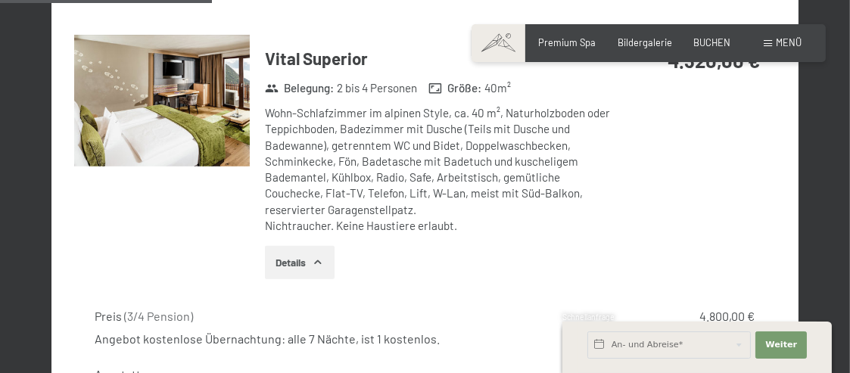
click at [0, 0] on button "button" at bounding box center [0, 0] width 0 height 0
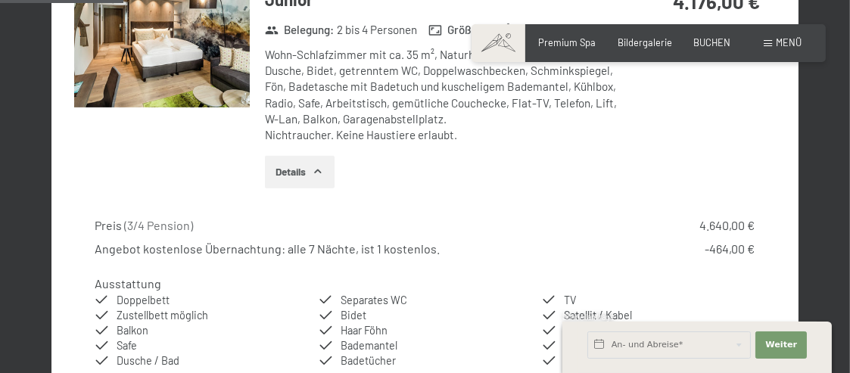
scroll to position [742, 0]
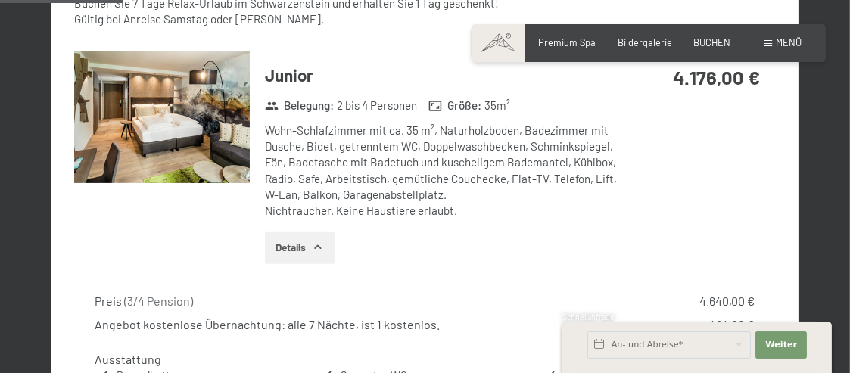
click at [188, 154] on img at bounding box center [162, 117] width 176 height 132
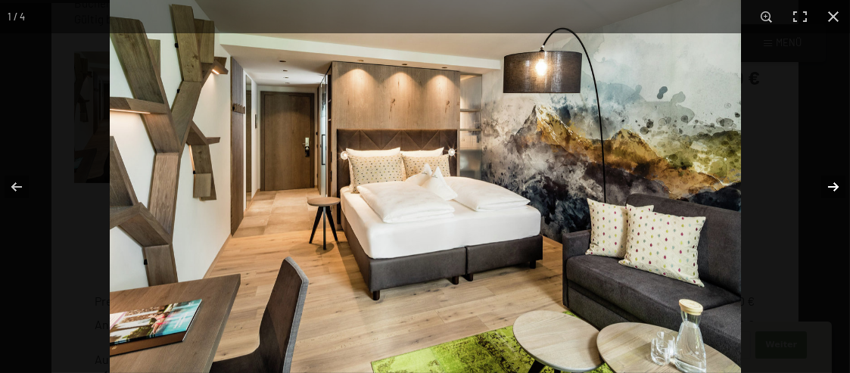
click at [835, 185] on button "button" at bounding box center [823, 187] width 53 height 76
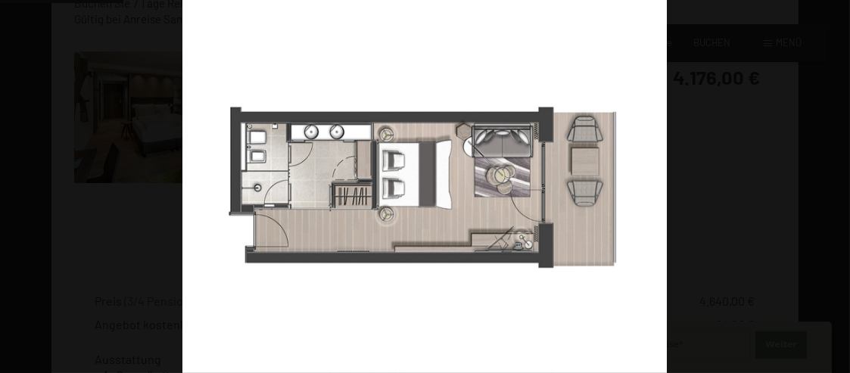
click at [835, 185] on button "button" at bounding box center [823, 187] width 53 height 76
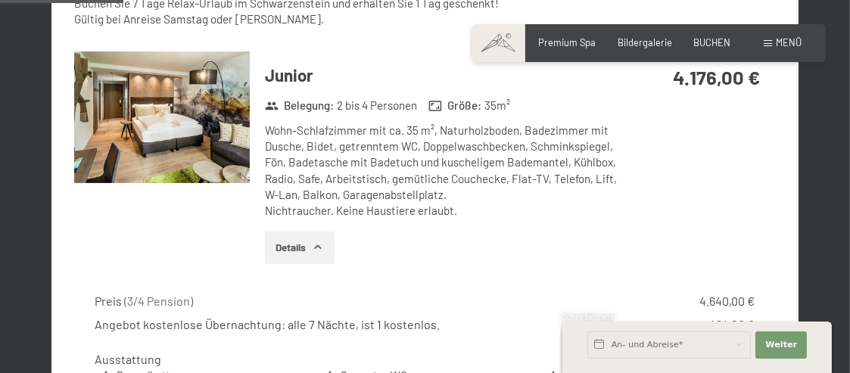
click at [0, 0] on button "button" at bounding box center [0, 0] width 0 height 0
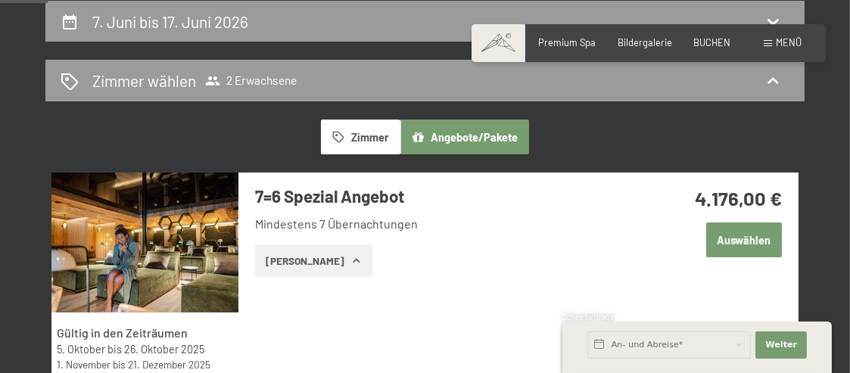
scroll to position [364, 0]
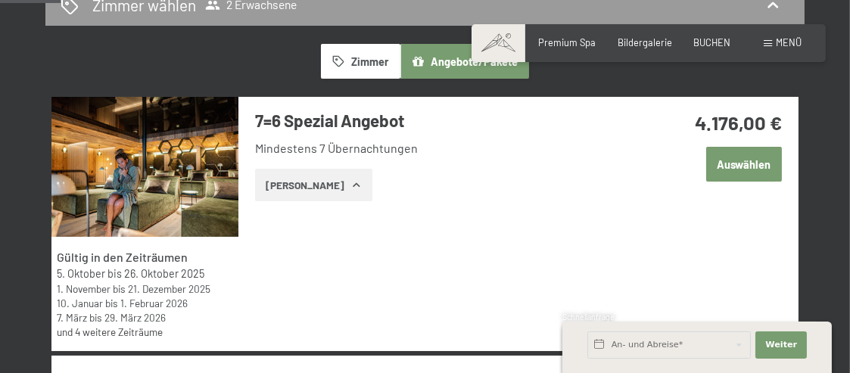
click at [118, 329] on link "und 4 weitere Zeiträume" at bounding box center [110, 331] width 106 height 13
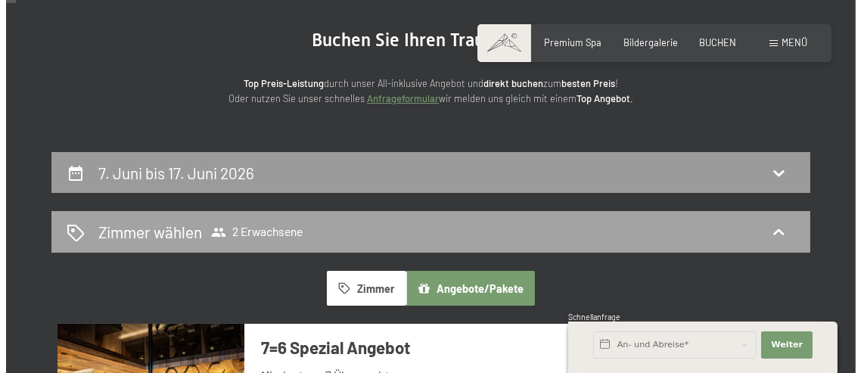
scroll to position [61, 0]
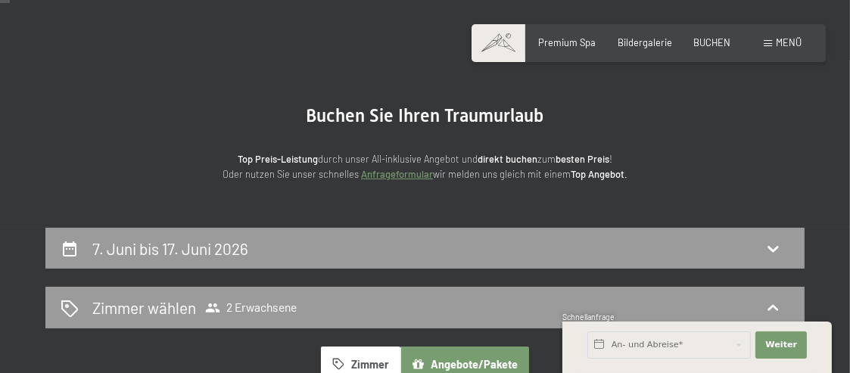
click at [791, 47] on span "Menü" at bounding box center [788, 42] width 26 height 12
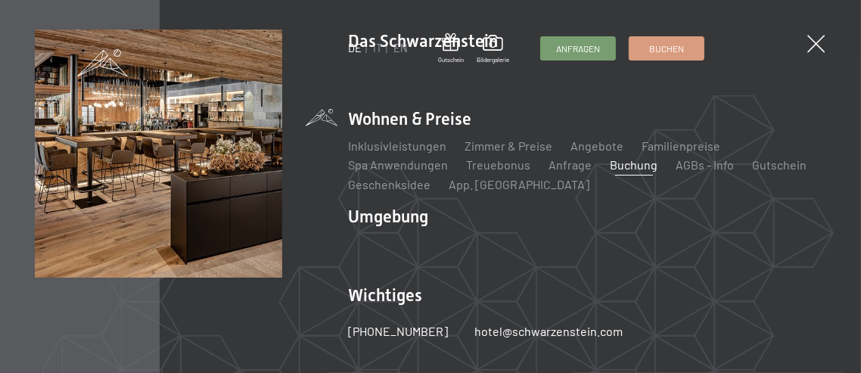
click at [387, 39] on div "DE IT EN Gutschein Bildergalerie Anfragen Buchen" at bounding box center [526, 48] width 356 height 31
click at [430, 42] on div "DE IT EN Gutschein Bildergalerie Anfragen Buchen" at bounding box center [526, 48] width 356 height 31
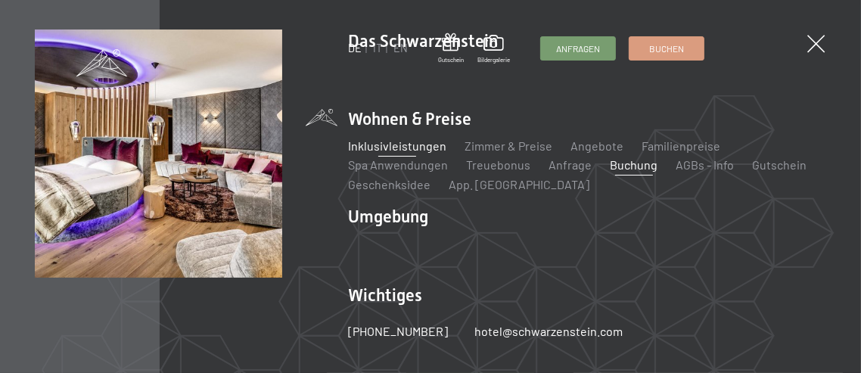
click at [385, 149] on link "Inklusivleistungen" at bounding box center [397, 145] width 98 height 14
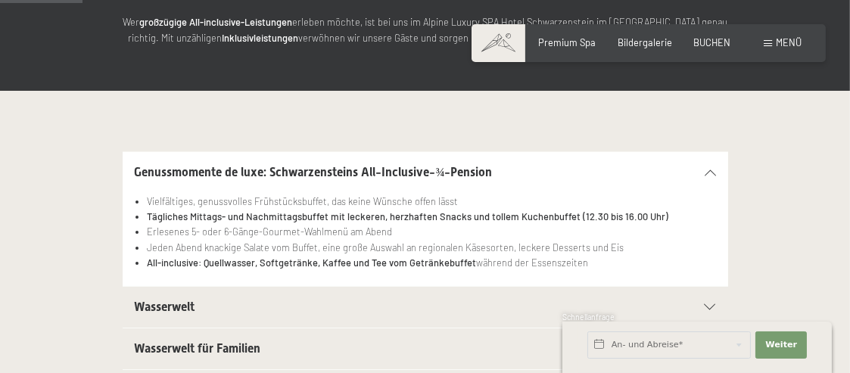
scroll to position [303, 0]
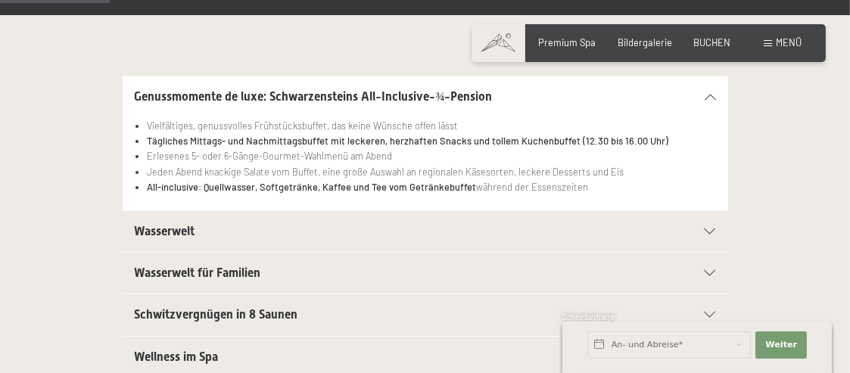
click at [391, 238] on h2 "Wasserwelt" at bounding box center [396, 231] width 523 height 17
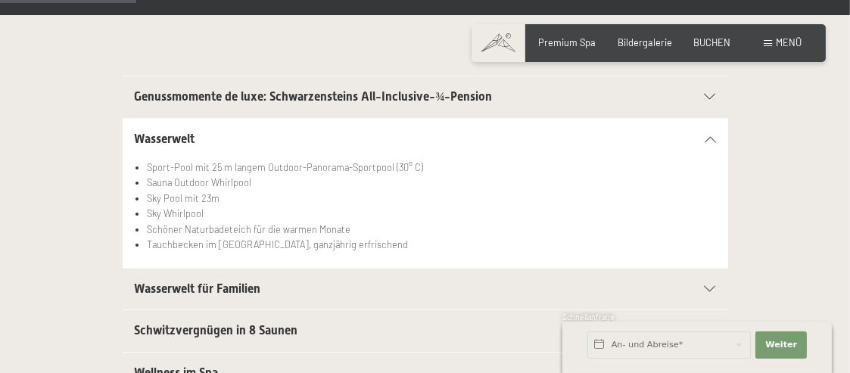
scroll to position [378, 0]
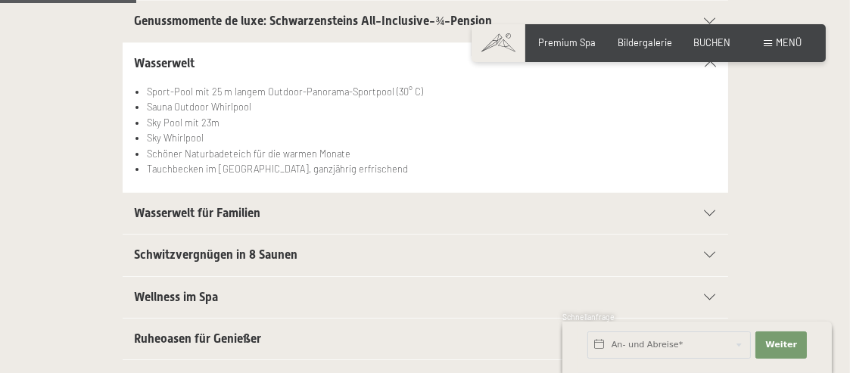
click at [399, 218] on h2 "Wasserwelt für Familien" at bounding box center [396, 213] width 523 height 17
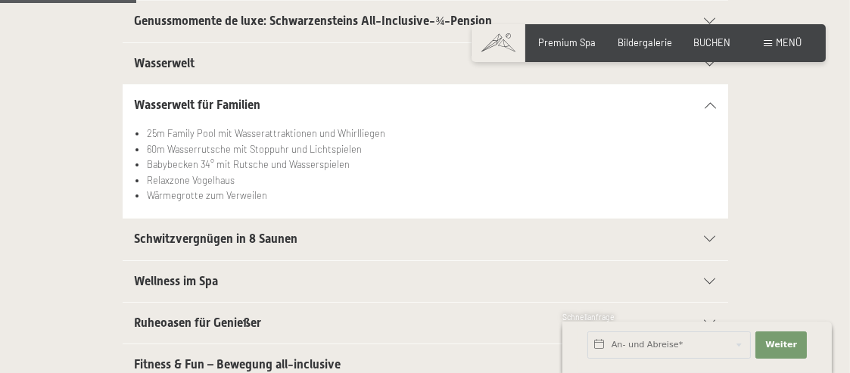
click at [396, 254] on div "Schwitzvergnügen in 8 Saunen" at bounding box center [425, 239] width 581 height 41
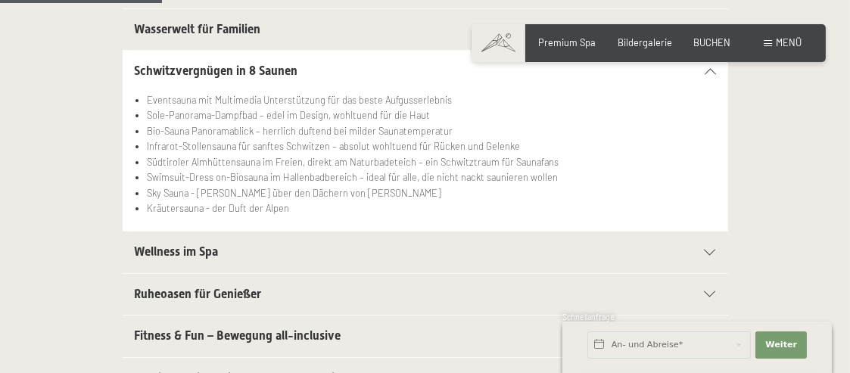
scroll to position [530, 0]
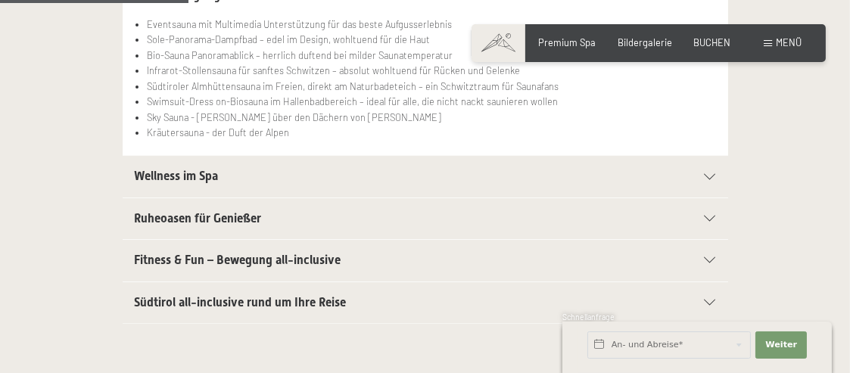
click at [397, 253] on h2 "Fitness & Fun – Bewegung all-inclusive" at bounding box center [396, 260] width 523 height 17
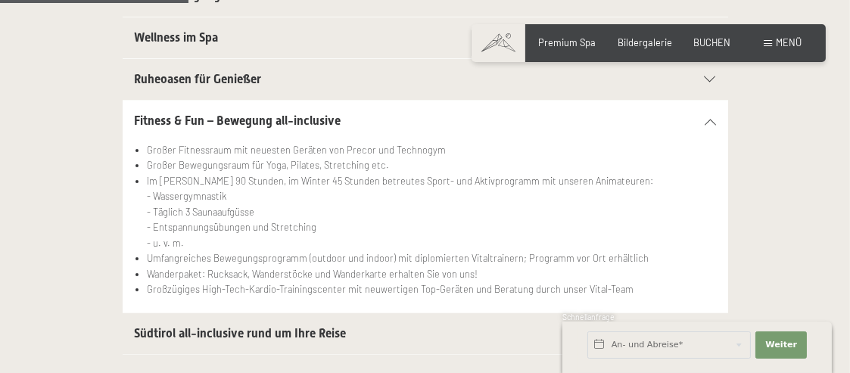
scroll to position [605, 0]
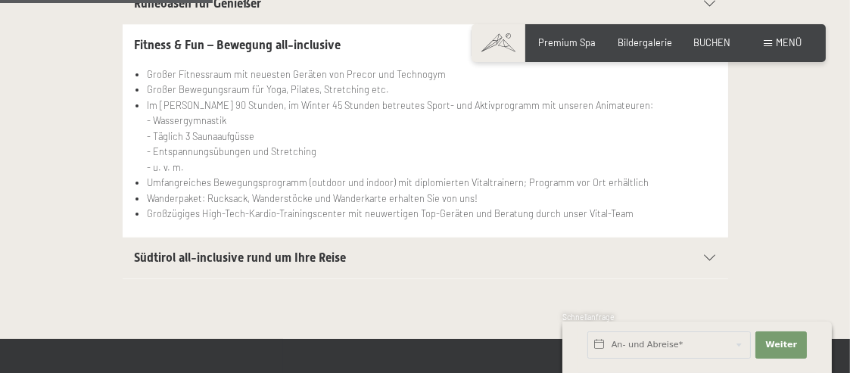
click at [372, 260] on h2 "Südtirol all-inclusive rund um Ihre Reise" at bounding box center [396, 258] width 523 height 17
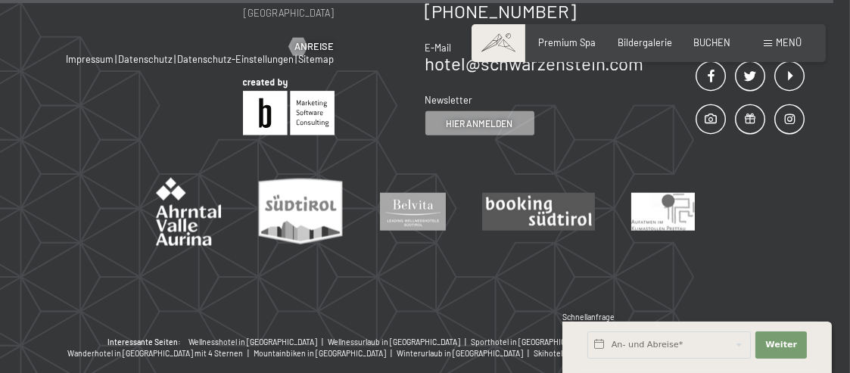
scroll to position [2391, 0]
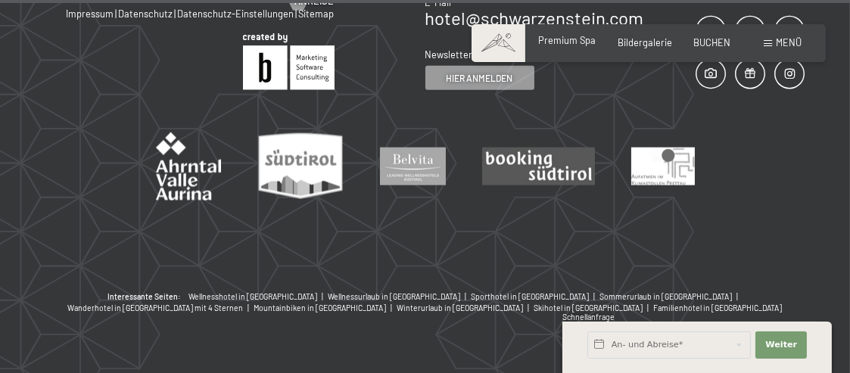
click at [560, 44] on span "Premium Spa" at bounding box center [568, 40] width 58 height 12
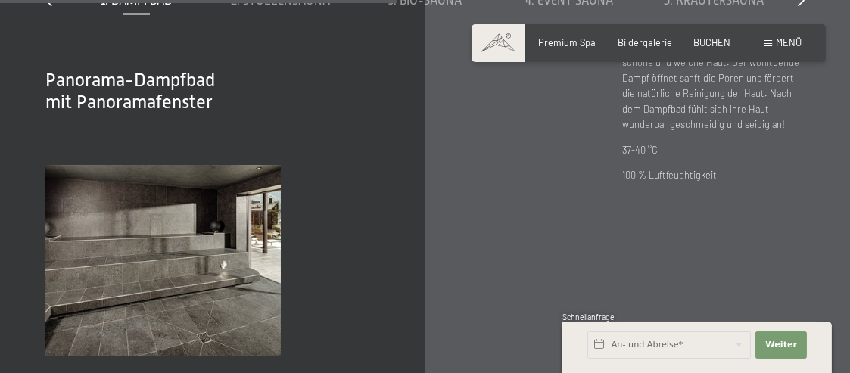
scroll to position [3859, 0]
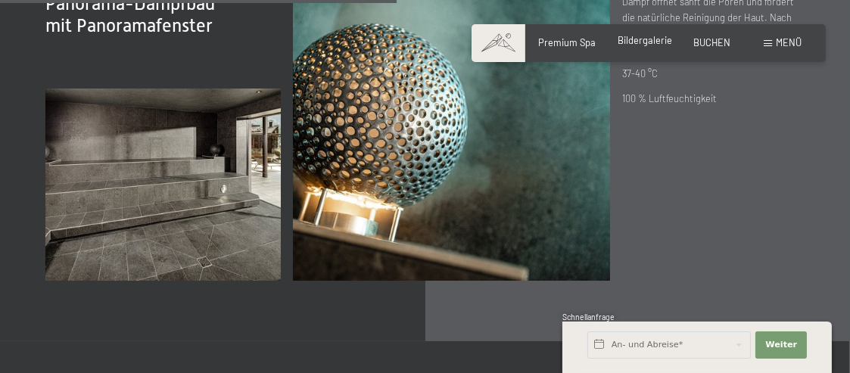
click at [653, 44] on span "Bildergalerie" at bounding box center [644, 40] width 54 height 12
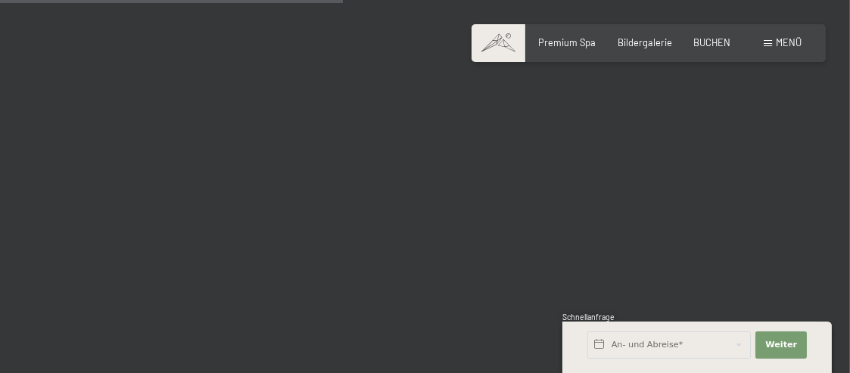
scroll to position [5220, 0]
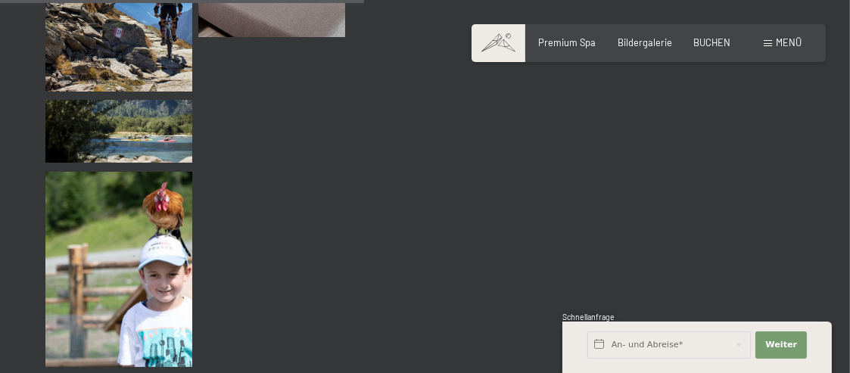
click at [791, 42] on span "Menü" at bounding box center [788, 42] width 26 height 12
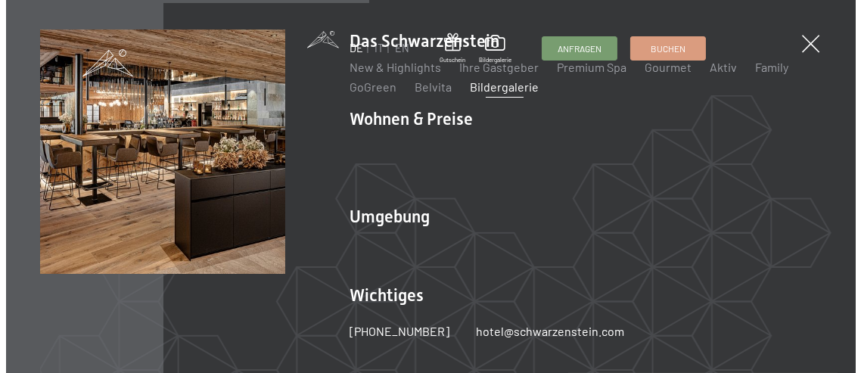
scroll to position [5289, 0]
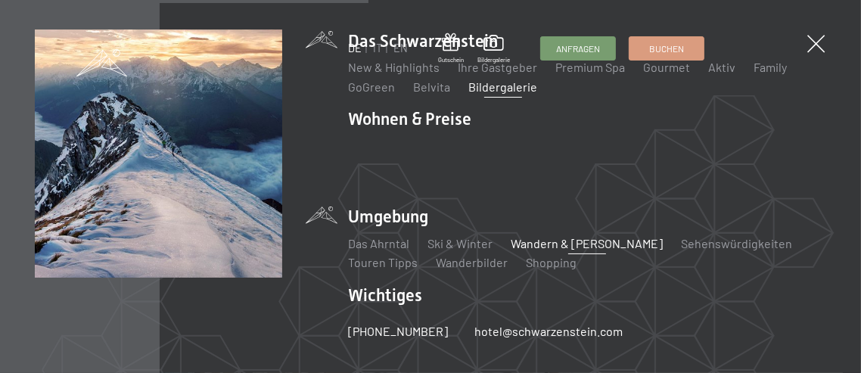
click at [553, 244] on link "Wandern & [PERSON_NAME]" at bounding box center [587, 243] width 152 height 14
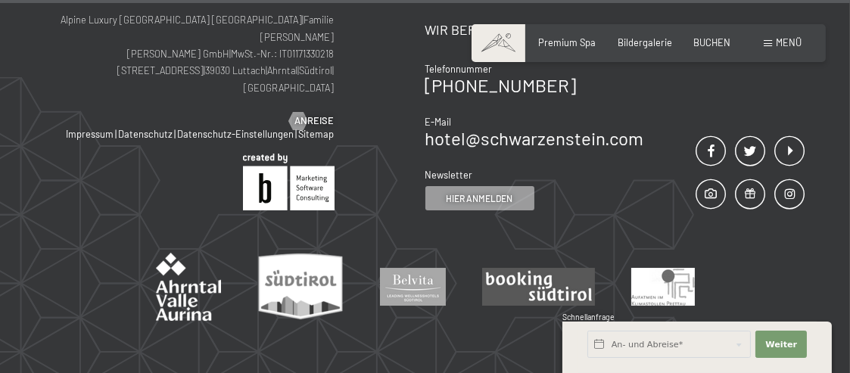
scroll to position [7132, 0]
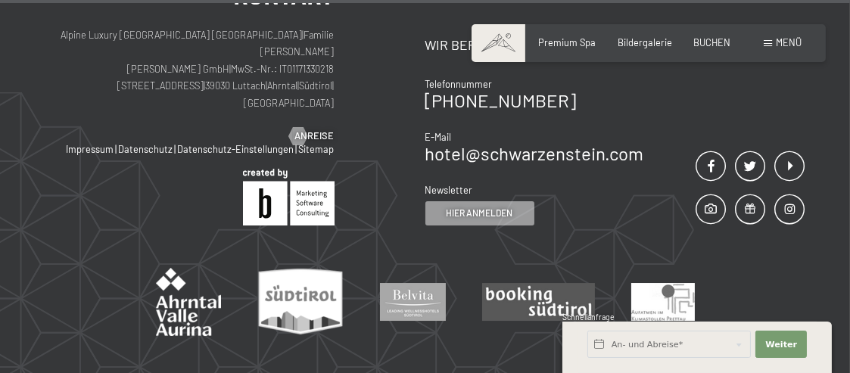
click at [784, 45] on span "Menü" at bounding box center [788, 42] width 26 height 12
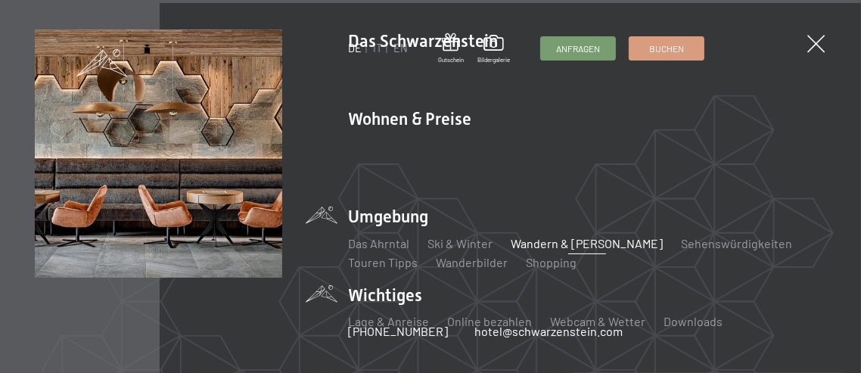
scroll to position [7097, 0]
click at [575, 322] on link "hotel@ no-spam. schwarzenstein. no-spam. com" at bounding box center [548, 329] width 148 height 17
click at [557, 320] on link "Webcam & Wetter" at bounding box center [597, 321] width 95 height 14
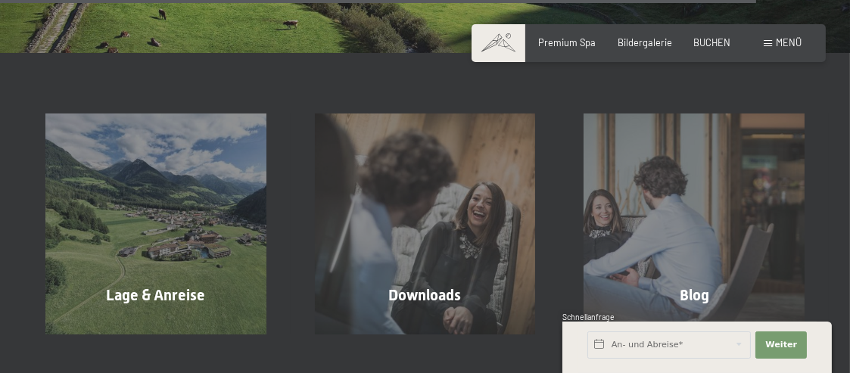
scroll to position [3934, 0]
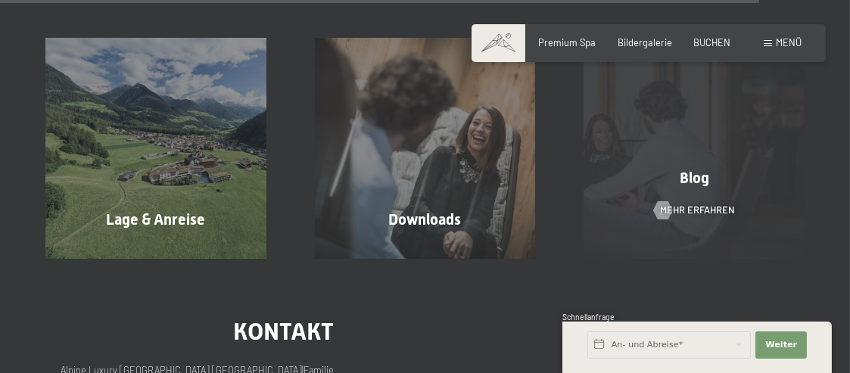
click at [691, 222] on div "Blog Mehr erfahren" at bounding box center [693, 148] width 269 height 221
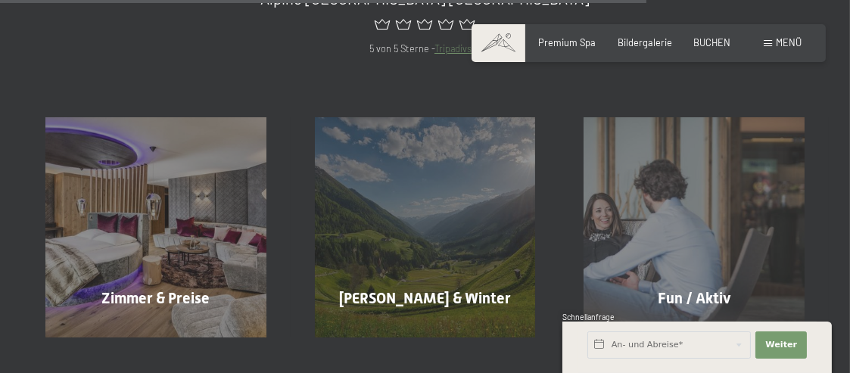
scroll to position [1513, 0]
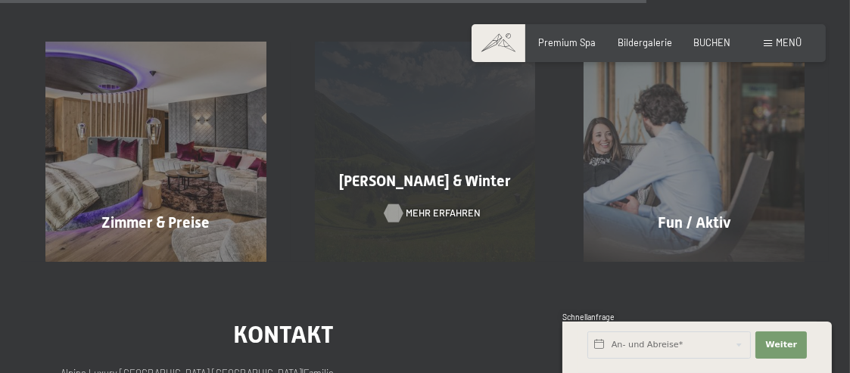
click at [454, 219] on span "Mehr erfahren" at bounding box center [443, 214] width 75 height 14
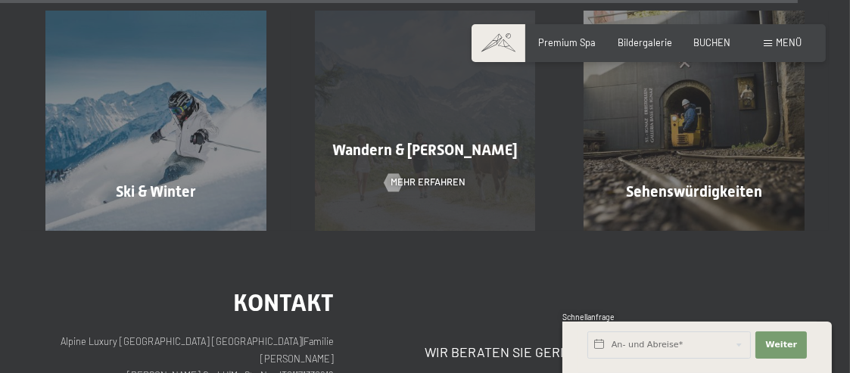
scroll to position [3934, 0]
